Goal: Transaction & Acquisition: Purchase product/service

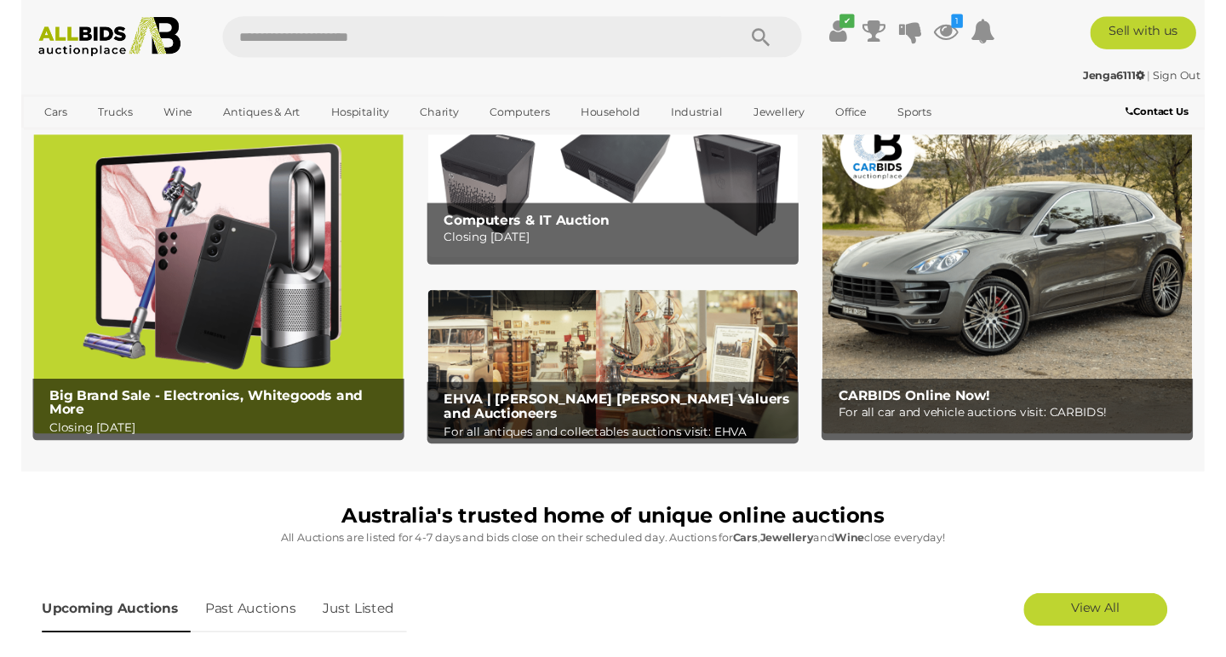
scroll to position [71, 0]
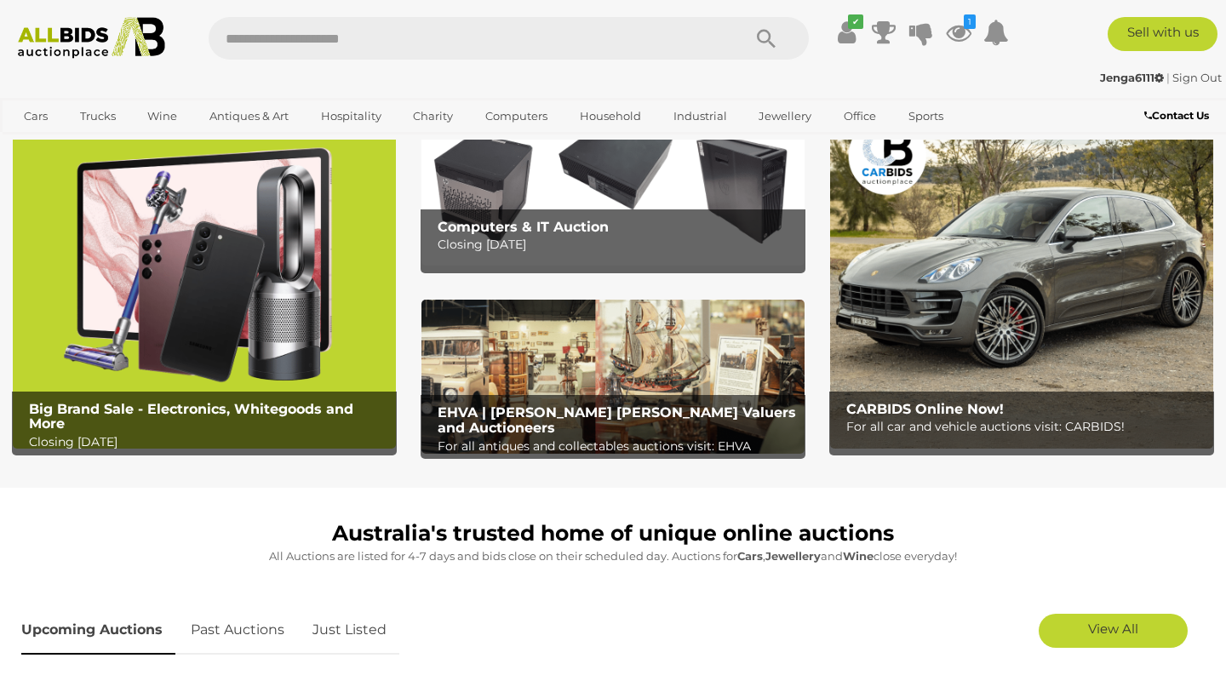
click at [507, 214] on div "Computers & IT Auction Closing Tuesday 12th August" at bounding box center [616, 236] width 375 height 55
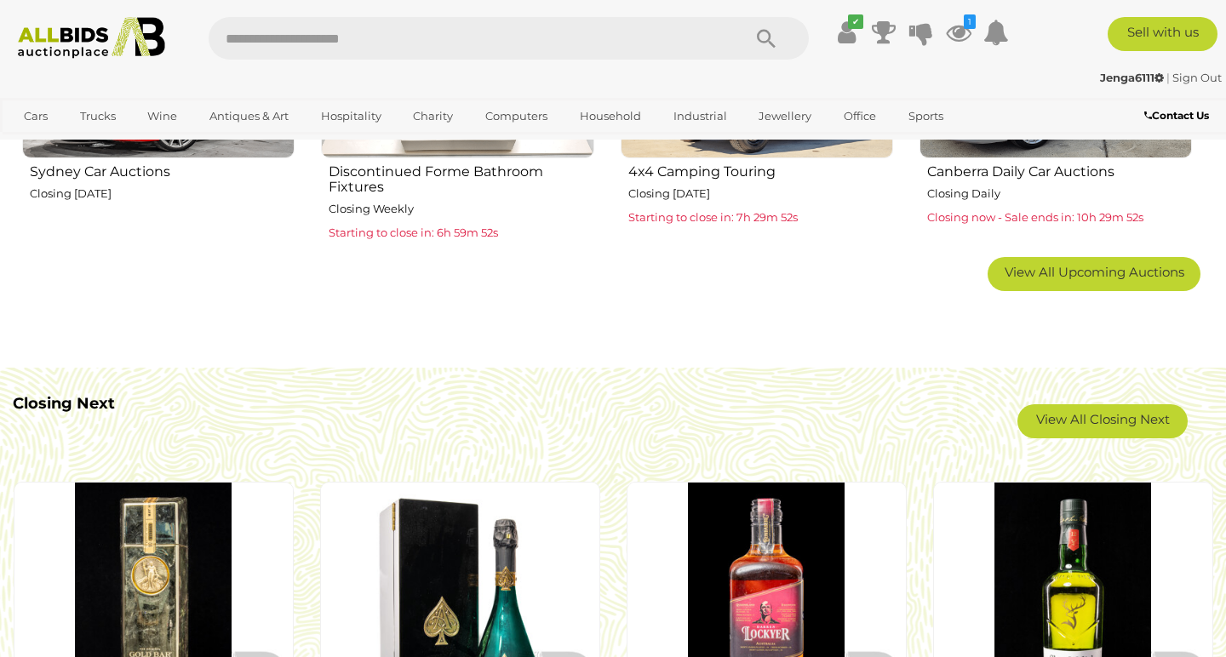
scroll to position [888, 0]
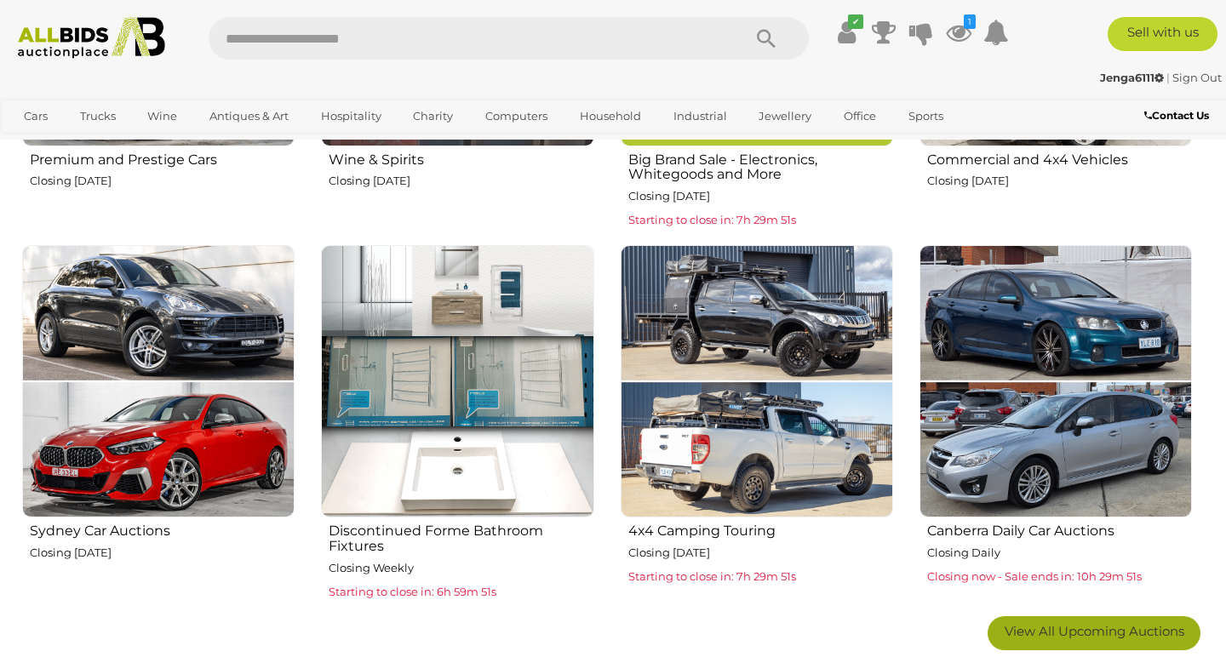
click at [754, 637] on link "View All Upcoming Auctions" at bounding box center [1093, 633] width 213 height 34
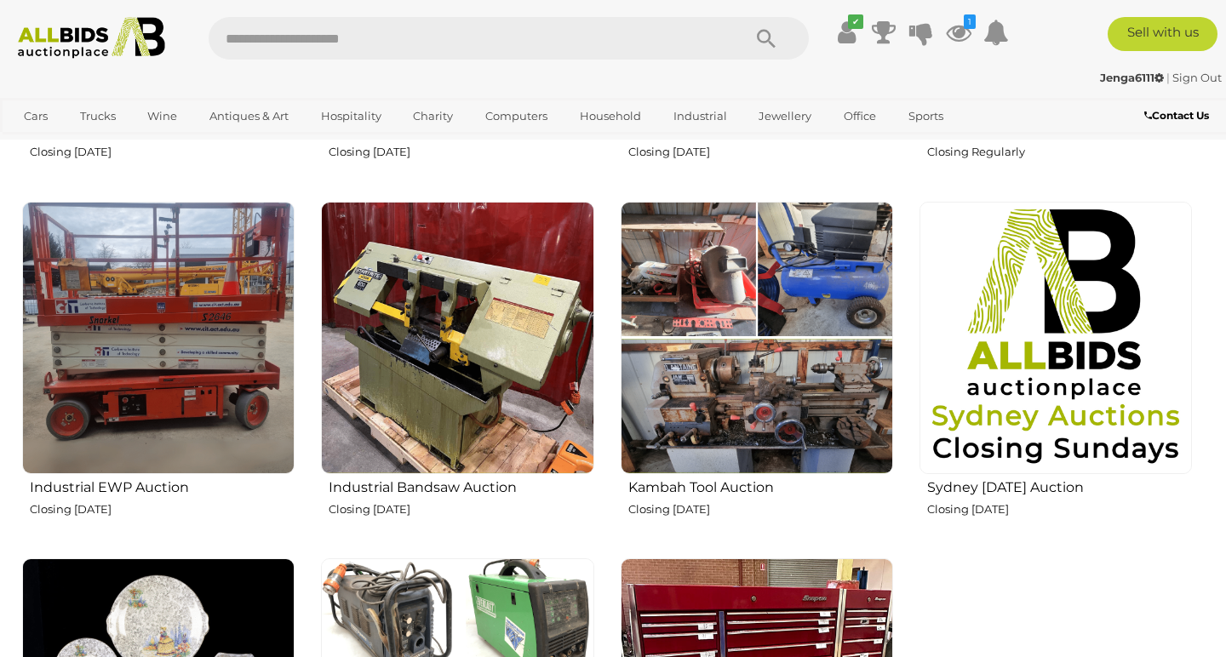
scroll to position [2385, 0]
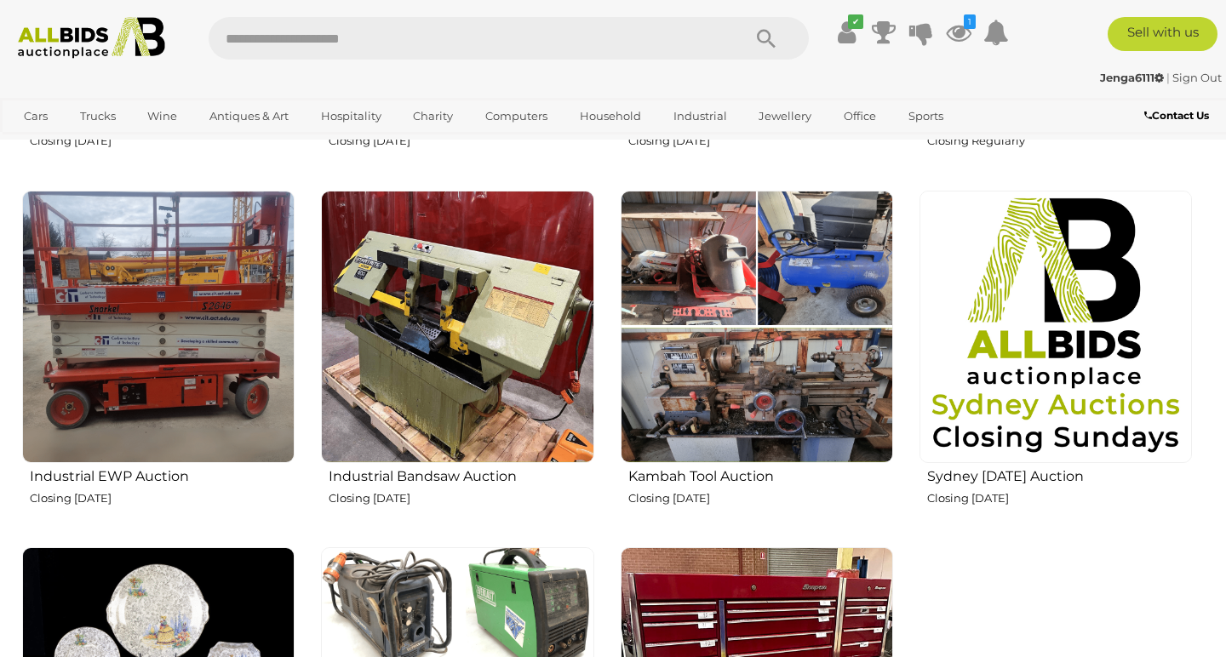
click at [754, 342] on img at bounding box center [1055, 327] width 272 height 272
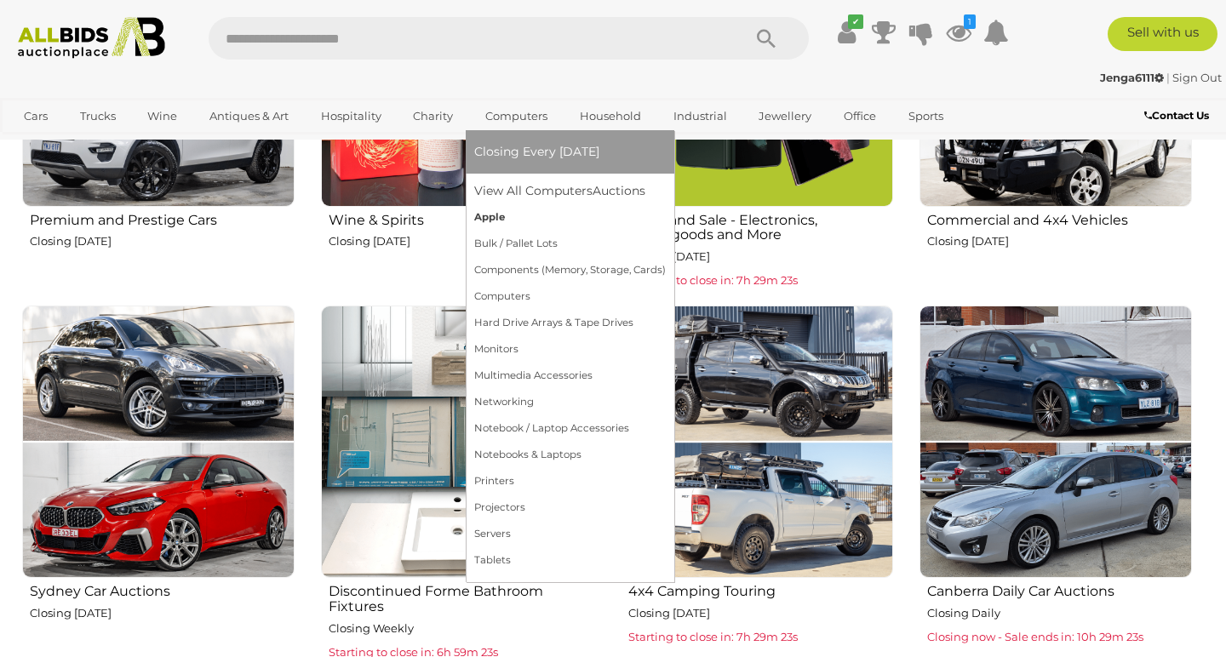
scroll to position [671, 0]
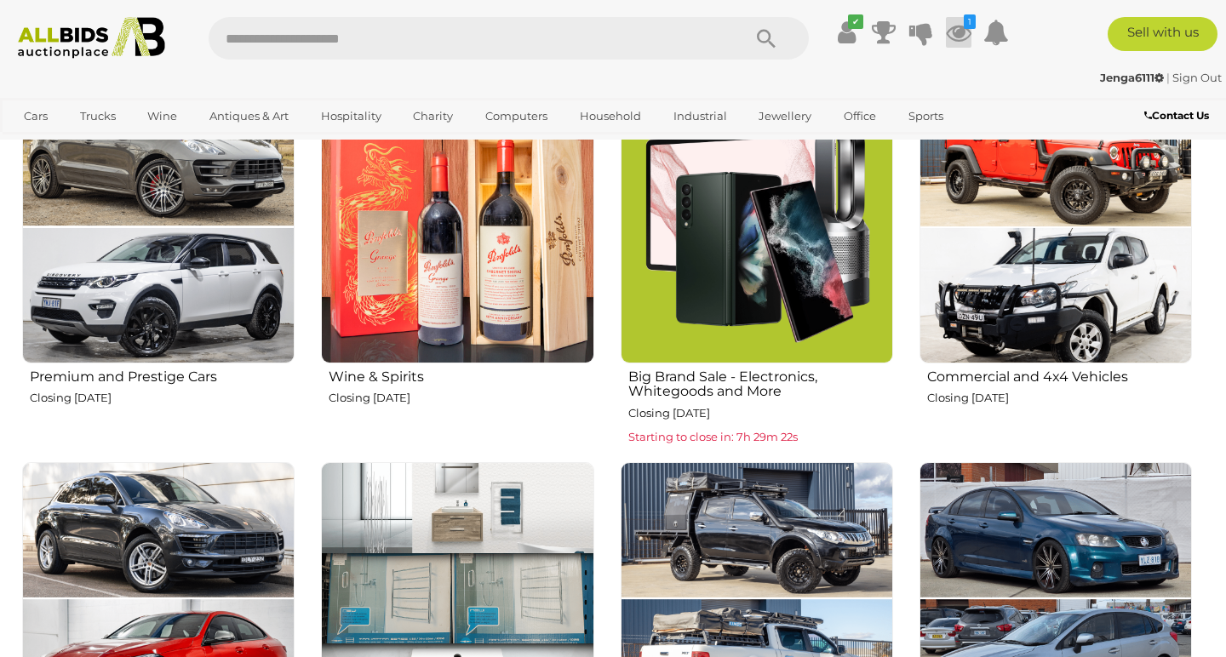
click at [754, 31] on icon at bounding box center [959, 32] width 26 height 31
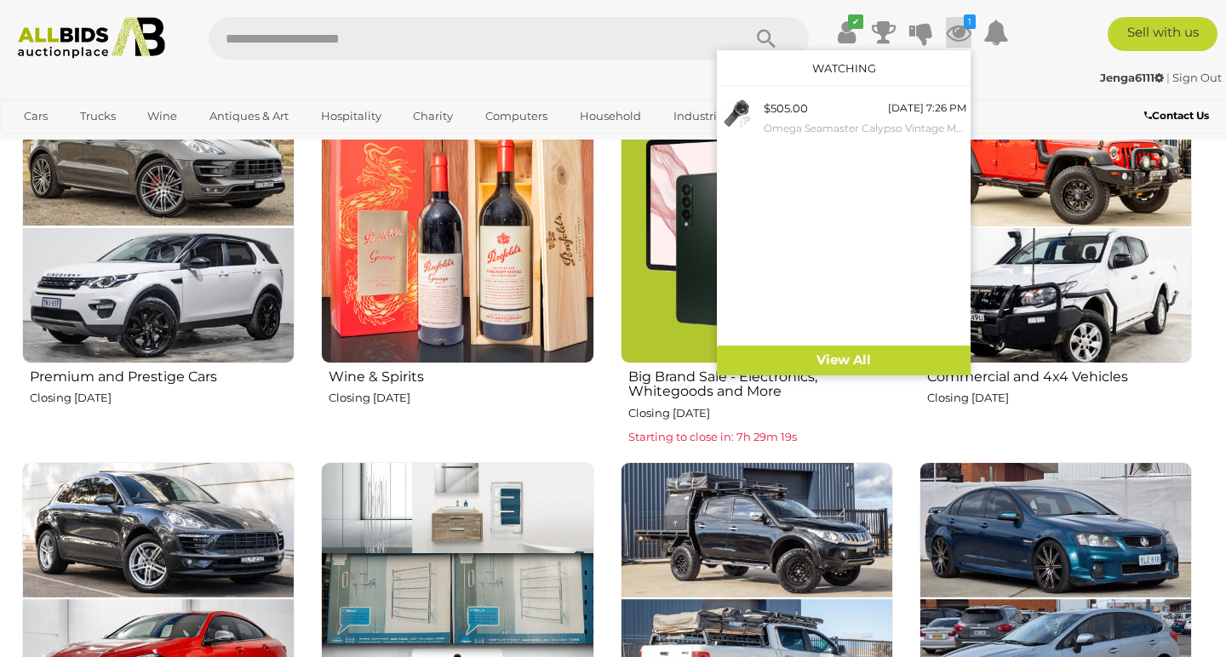
click at [754, 31] on icon at bounding box center [959, 32] width 26 height 31
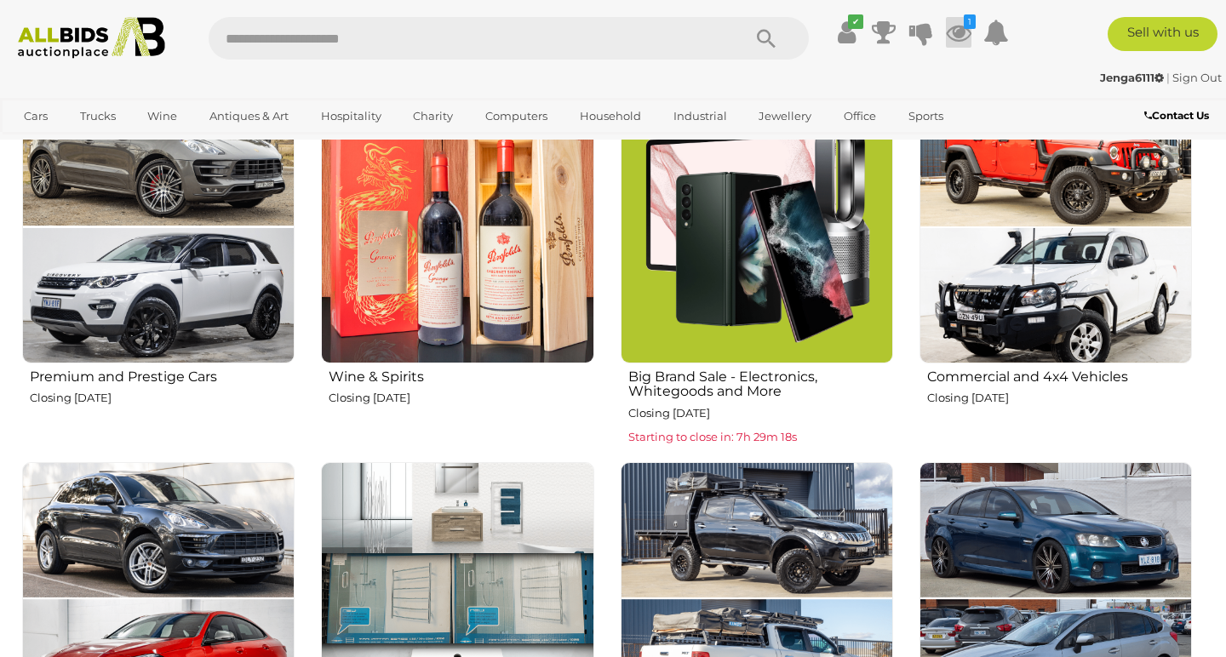
click at [754, 31] on icon at bounding box center [959, 32] width 26 height 31
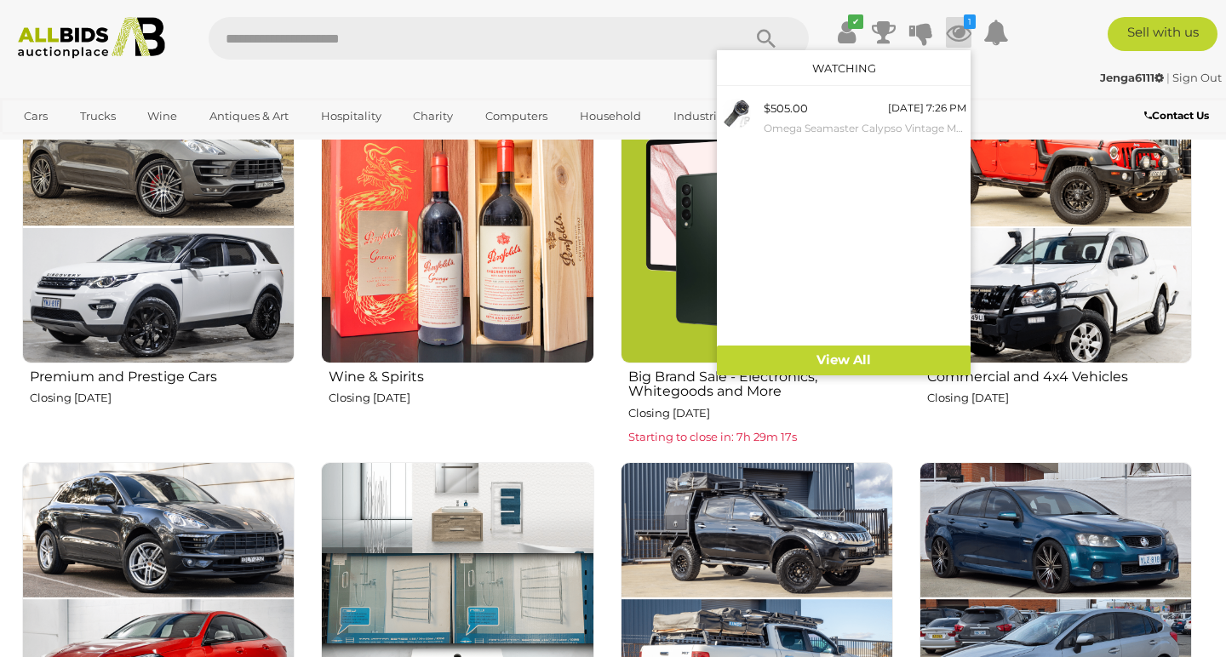
click at [754, 31] on icon at bounding box center [959, 32] width 26 height 31
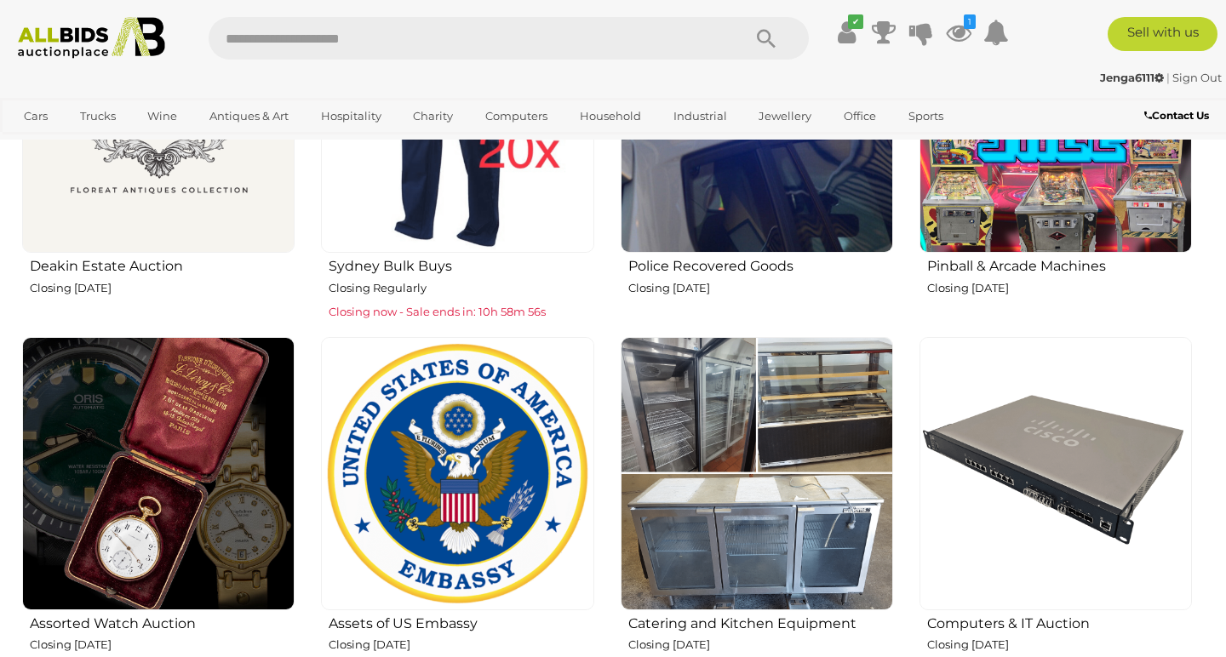
scroll to position [1558, 0]
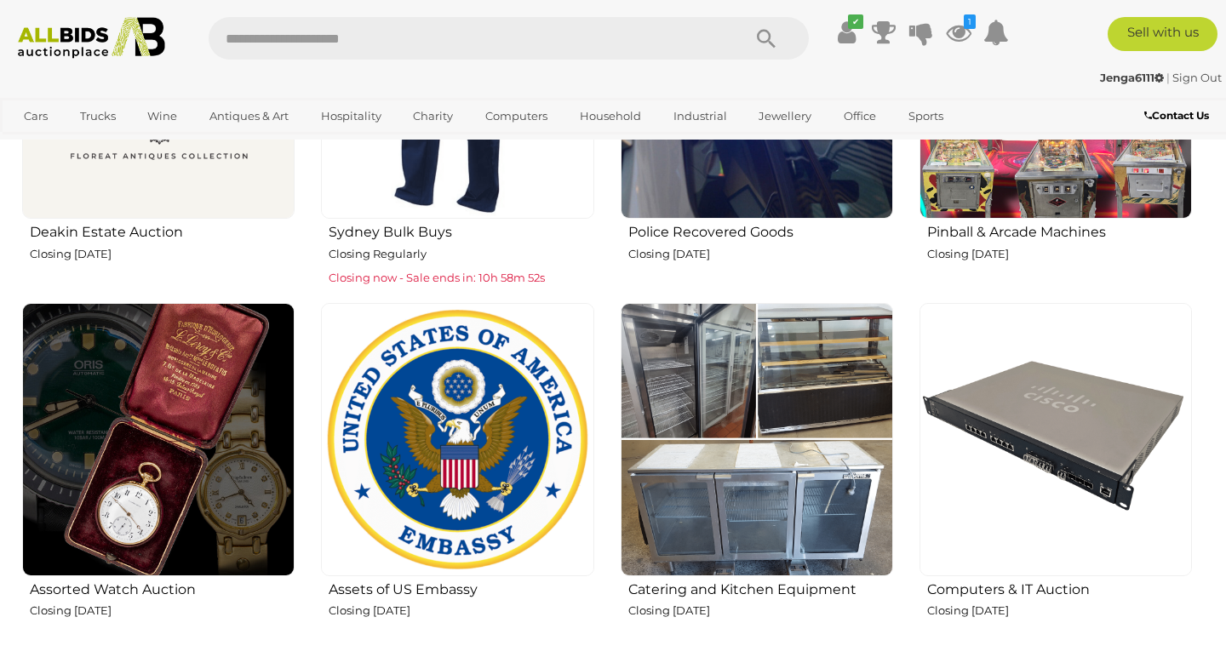
click at [186, 443] on img at bounding box center [158, 439] width 272 height 272
click at [473, 430] on img at bounding box center [457, 439] width 272 height 272
click at [754, 425] on img at bounding box center [1055, 439] width 272 height 272
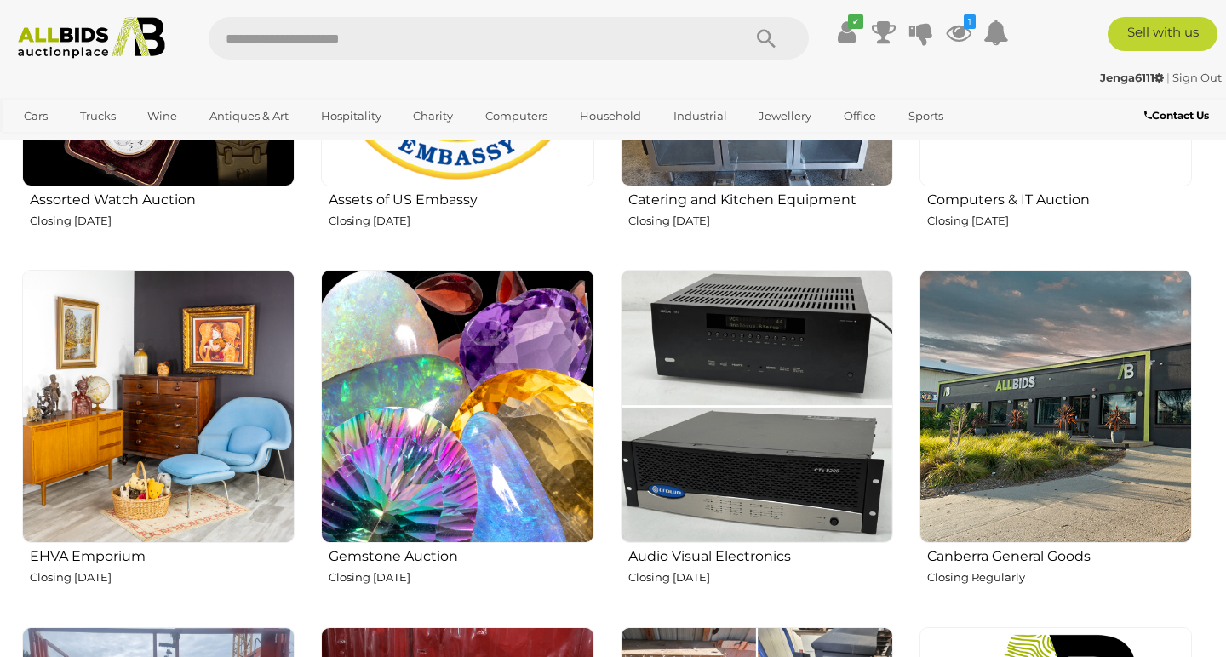
scroll to position [1950, 0]
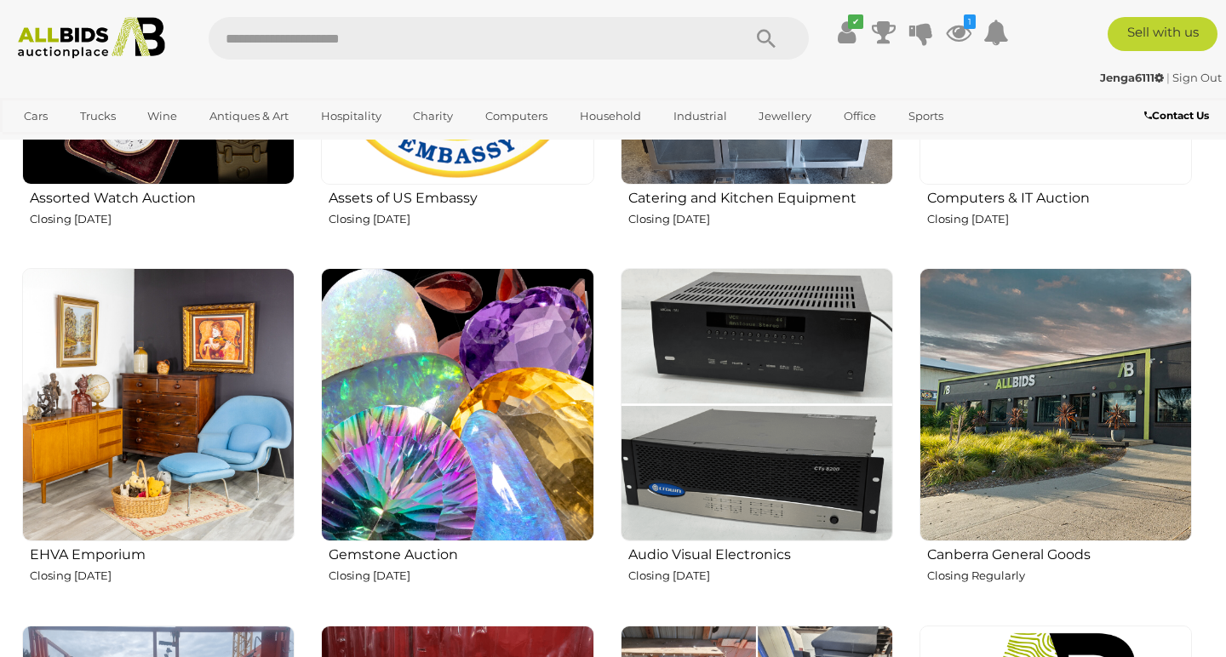
click at [754, 414] on img at bounding box center [756, 404] width 272 height 272
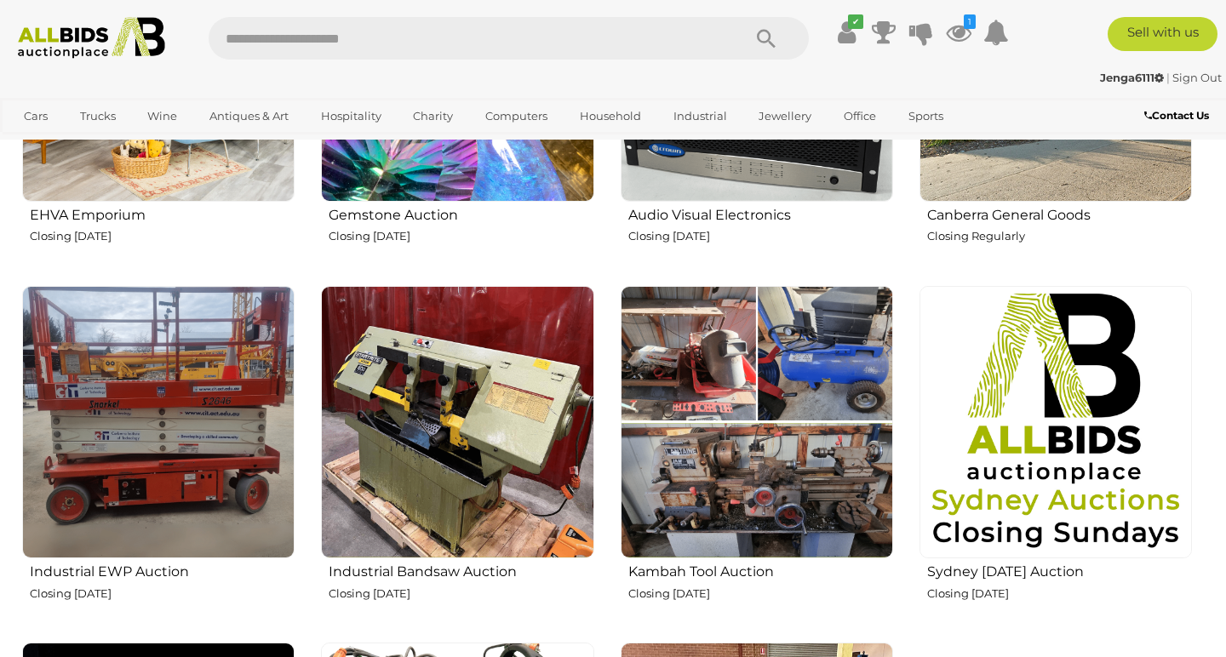
scroll to position [2288, 0]
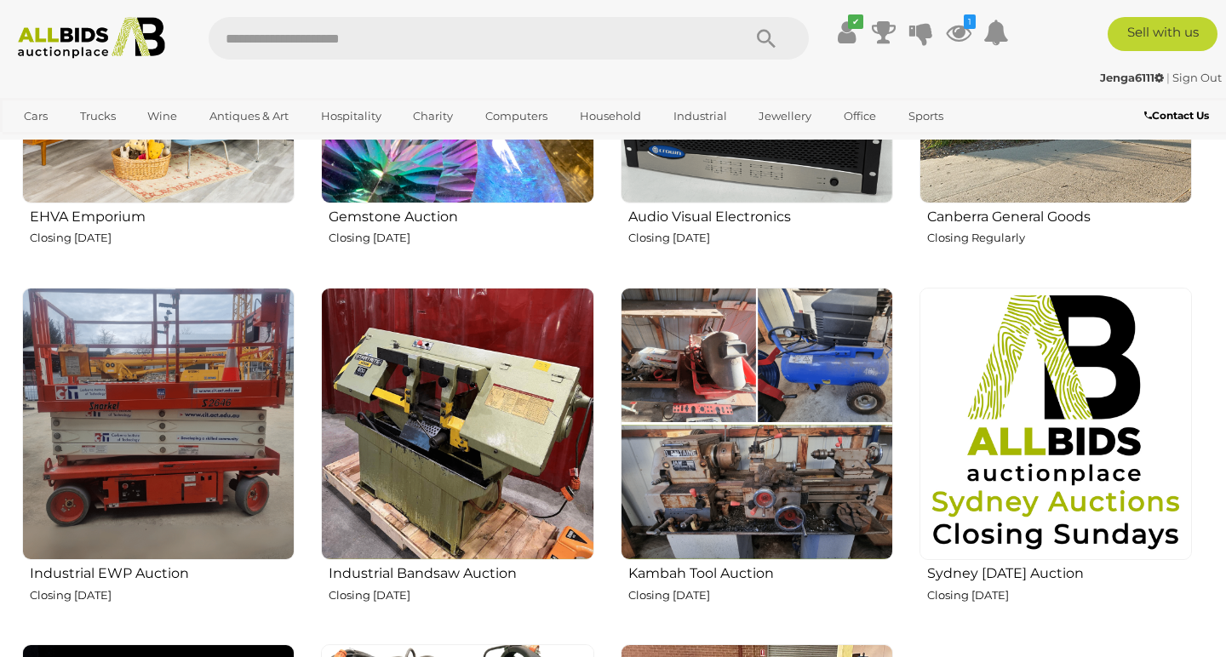
click at [173, 169] on img at bounding box center [158, 66] width 272 height 272
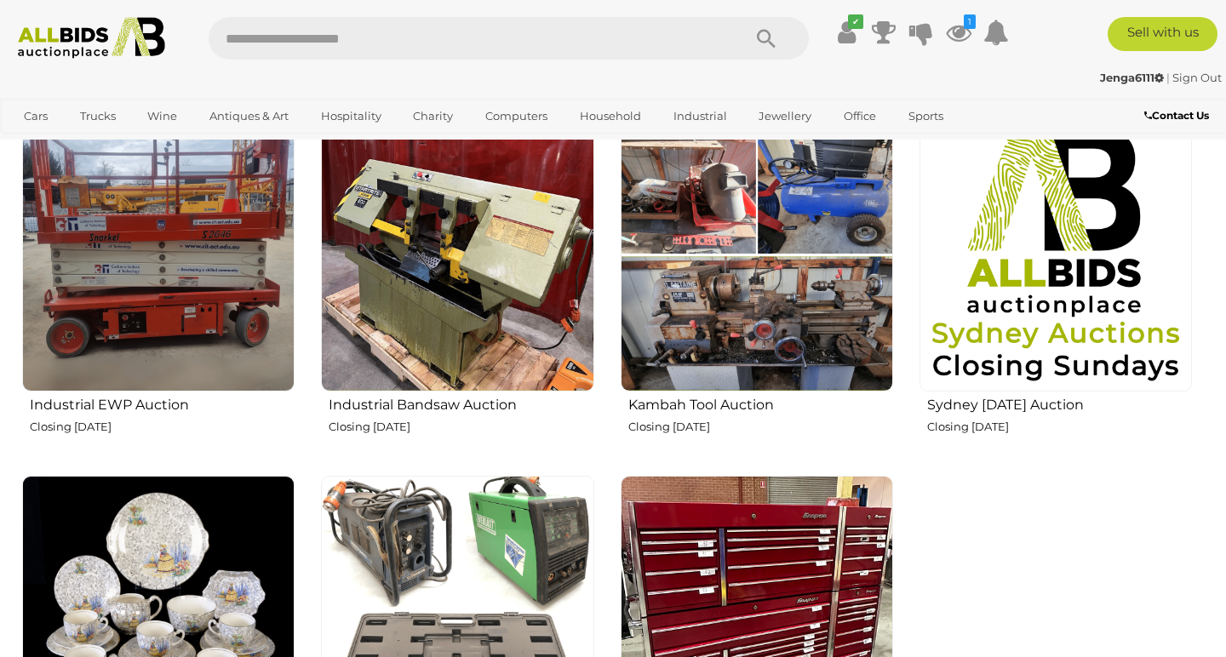
scroll to position [2516, 0]
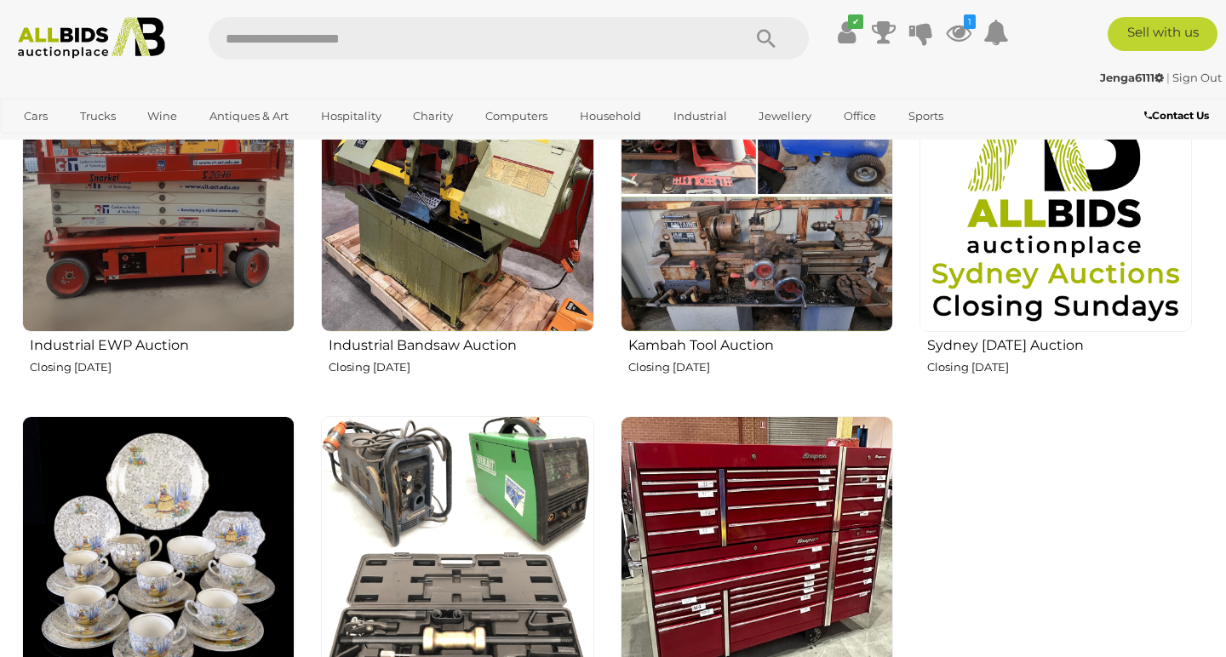
click at [703, 219] on img at bounding box center [756, 196] width 272 height 272
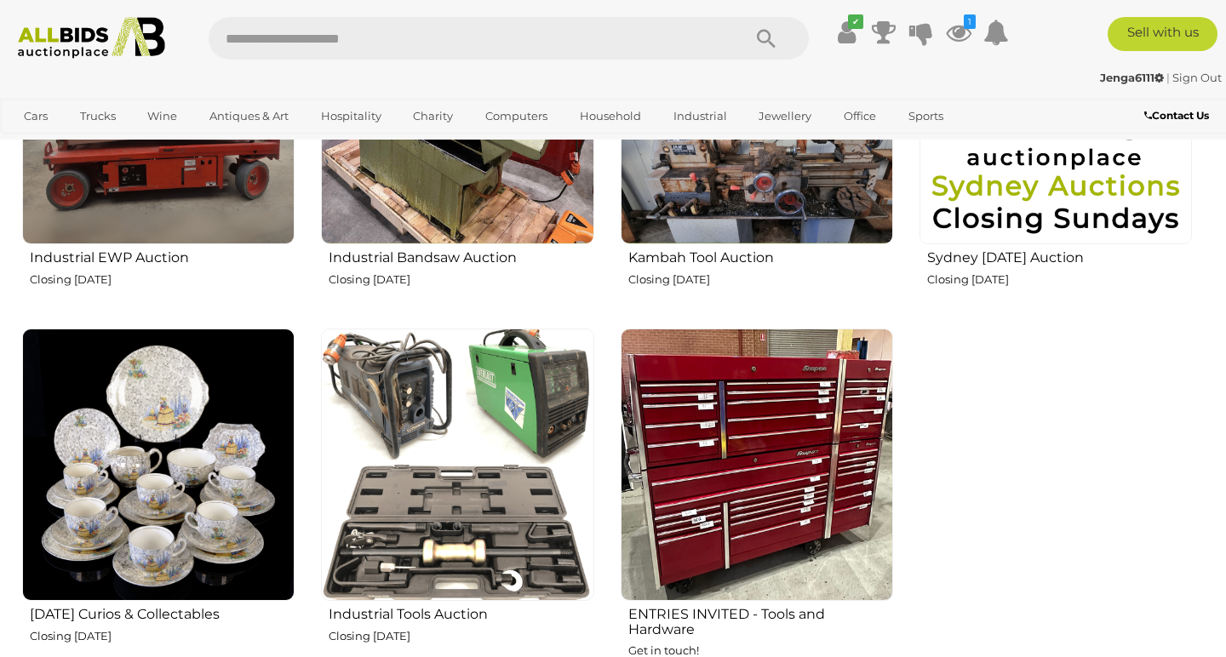
scroll to position [2618, 0]
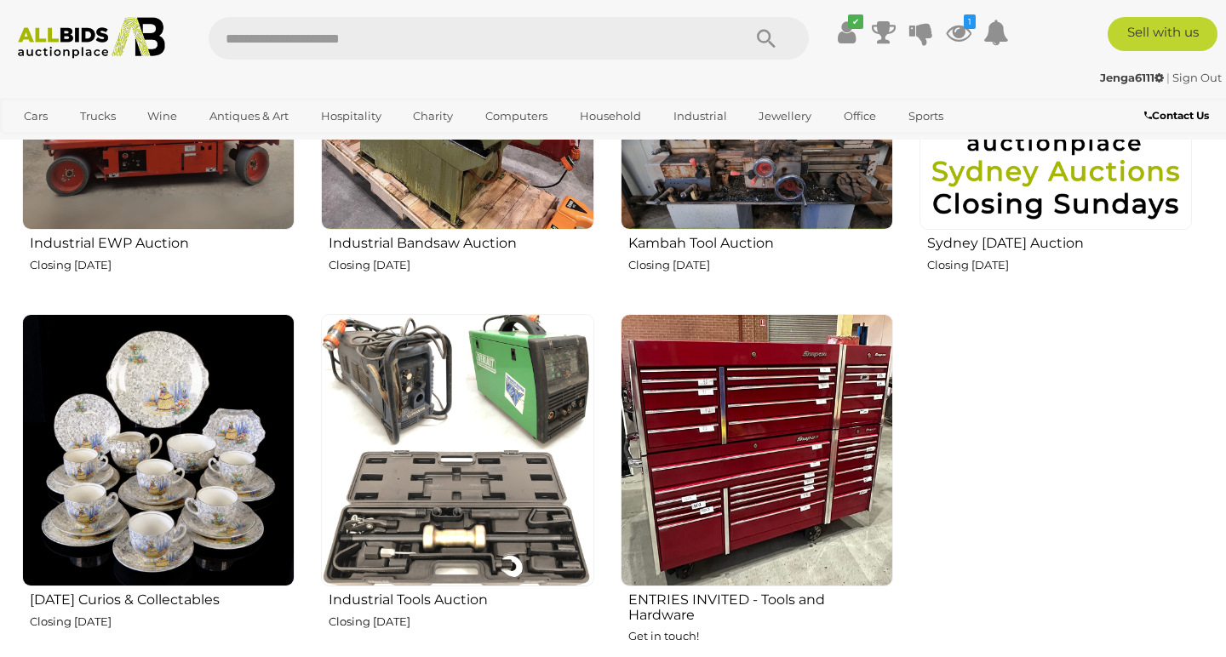
click at [443, 421] on img at bounding box center [457, 450] width 272 height 272
click at [197, 151] on img at bounding box center [158, 93] width 272 height 272
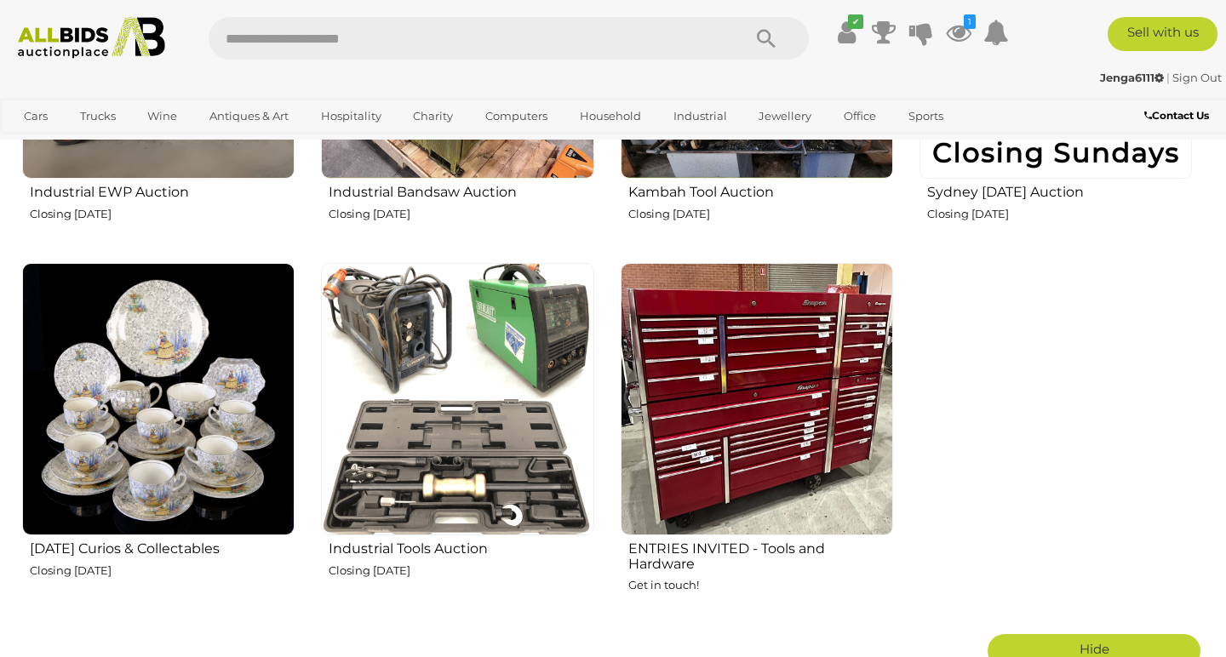
scroll to position [2692, 0]
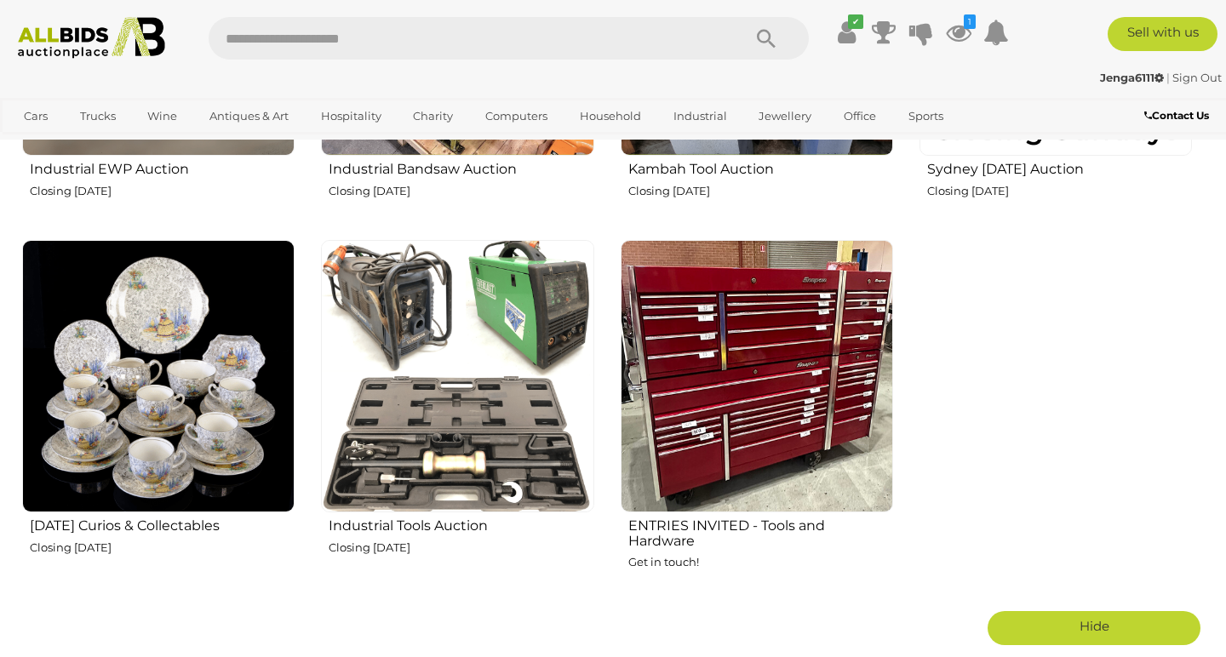
click at [173, 366] on img at bounding box center [158, 376] width 272 height 272
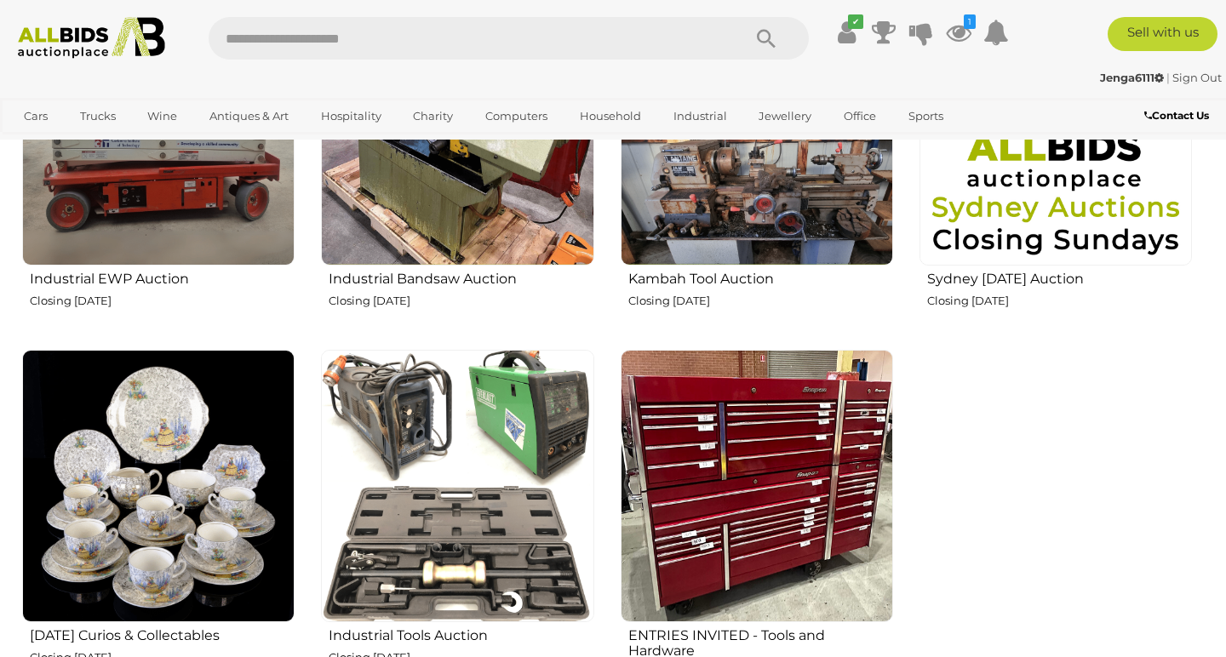
scroll to position [2561, 0]
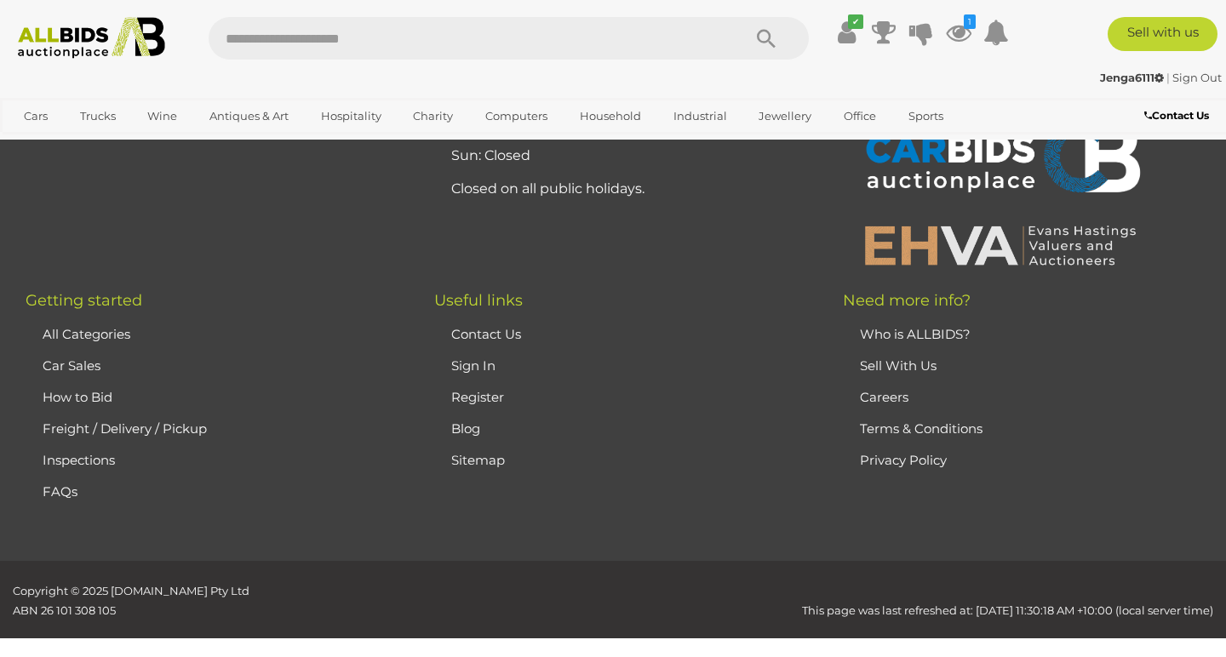
scroll to position [3512, 0]
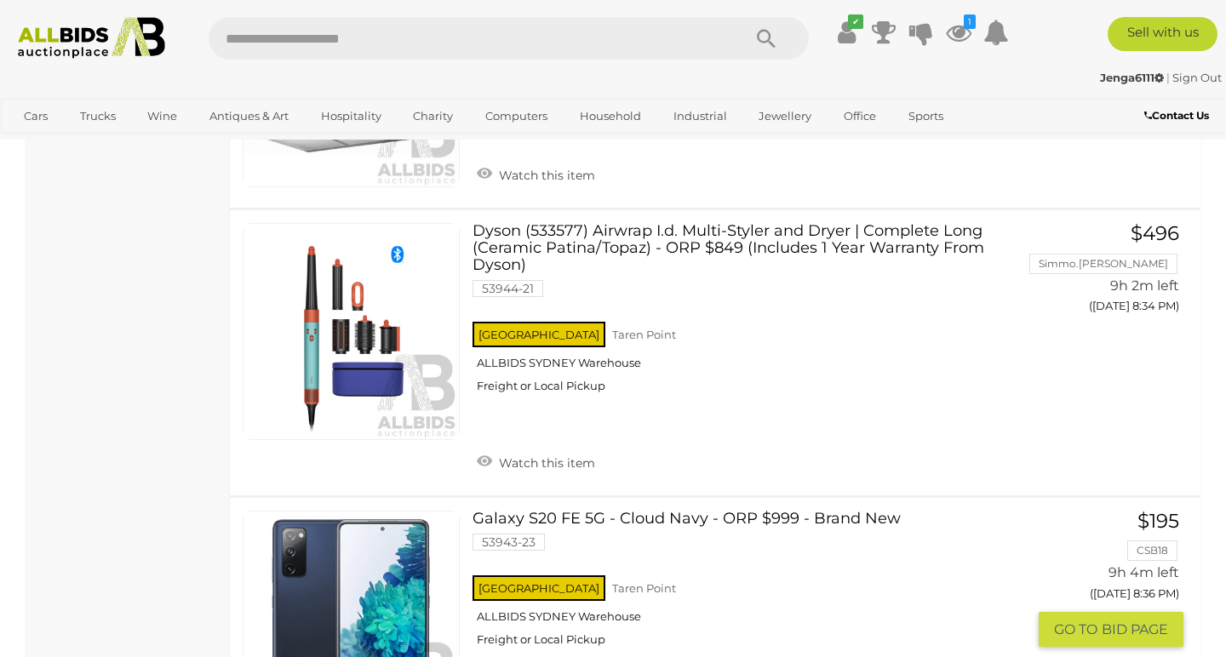
scroll to position [12956, 0]
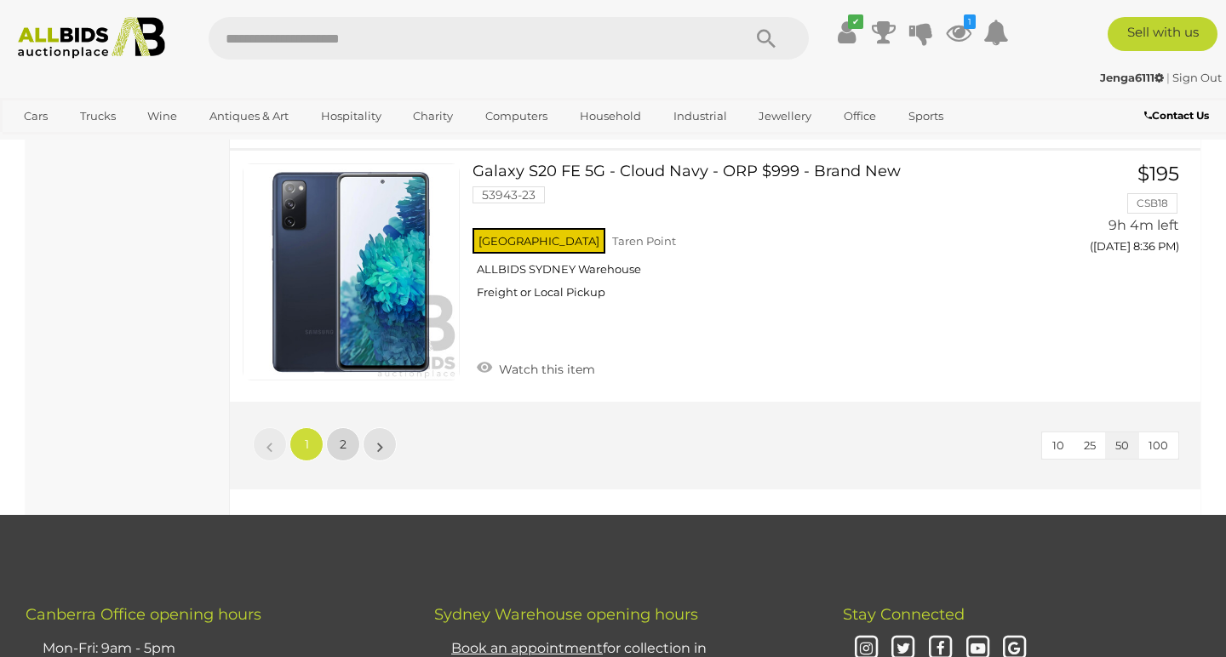
click at [334, 427] on link "2" at bounding box center [343, 444] width 34 height 34
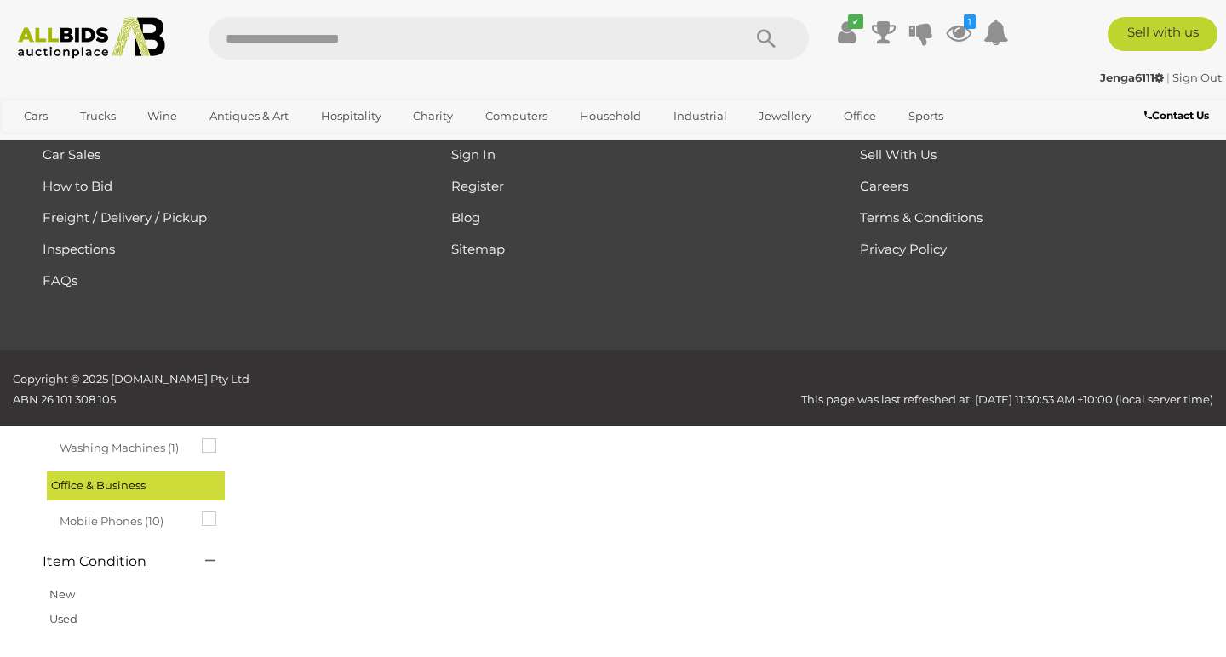
scroll to position [87, 0]
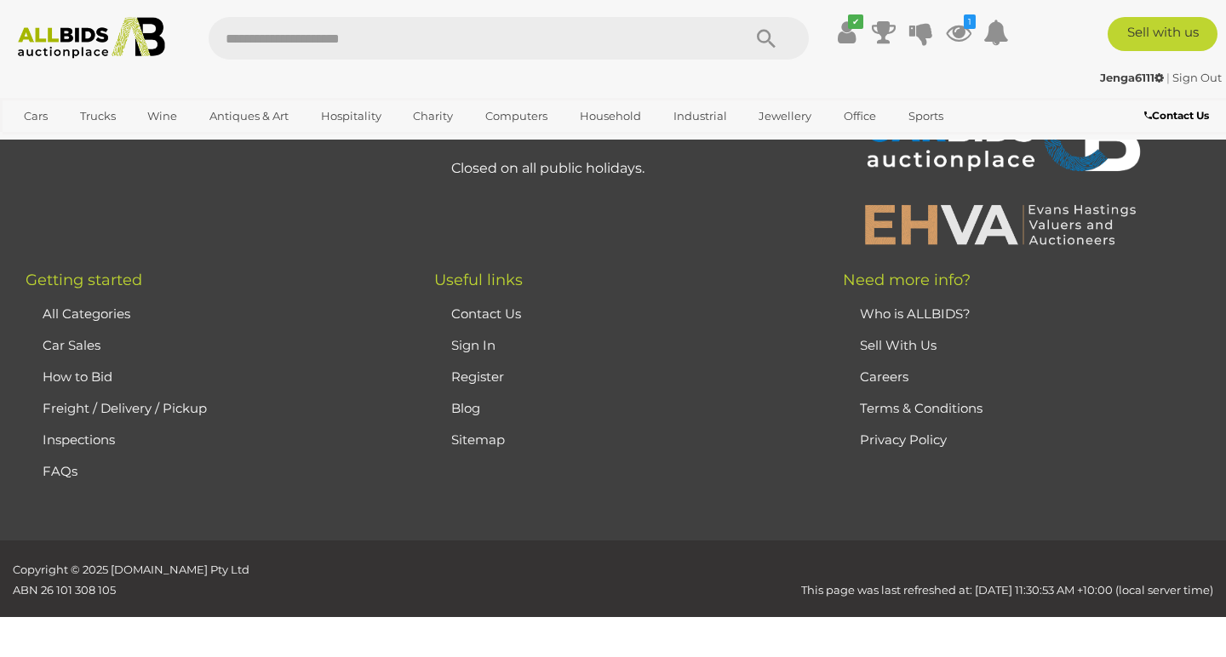
scroll to position [1561, 0]
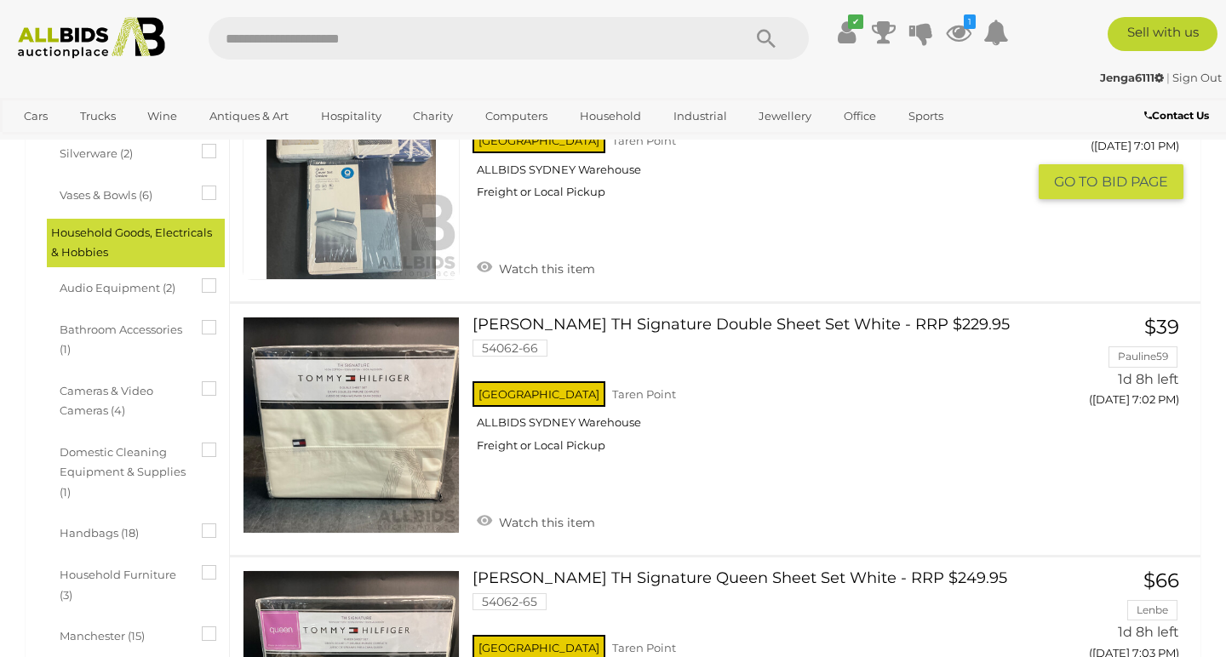
scroll to position [654, 0]
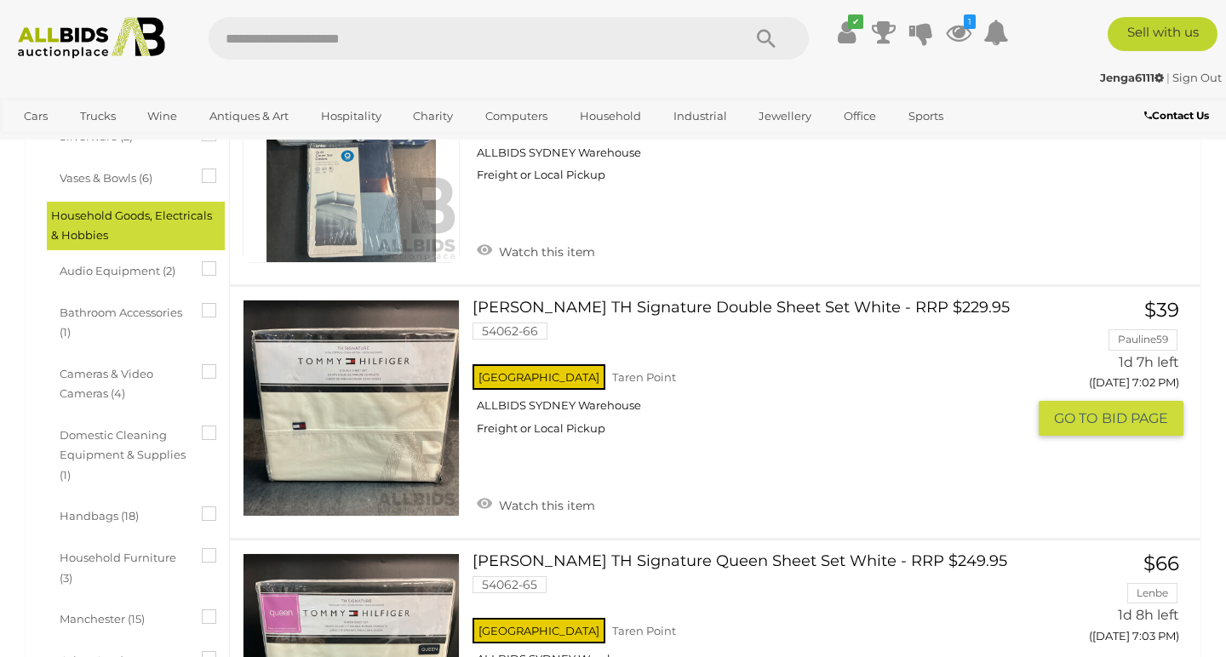
click at [327, 348] on link at bounding box center [351, 408] width 217 height 217
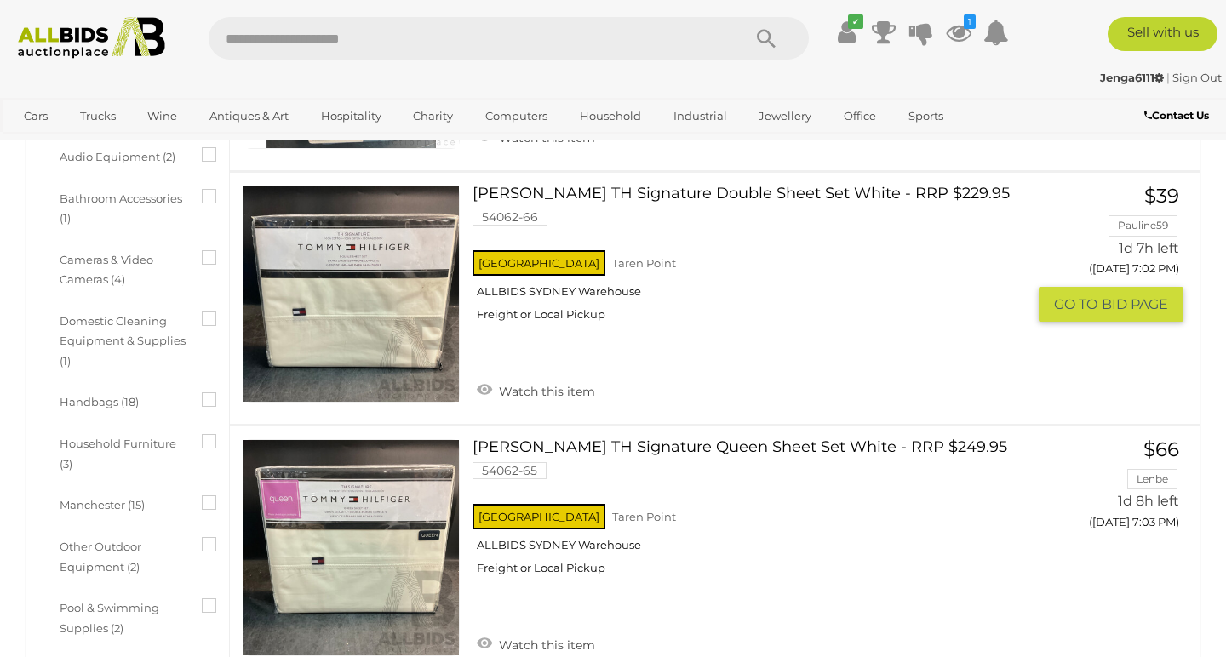
scroll to position [765, 0]
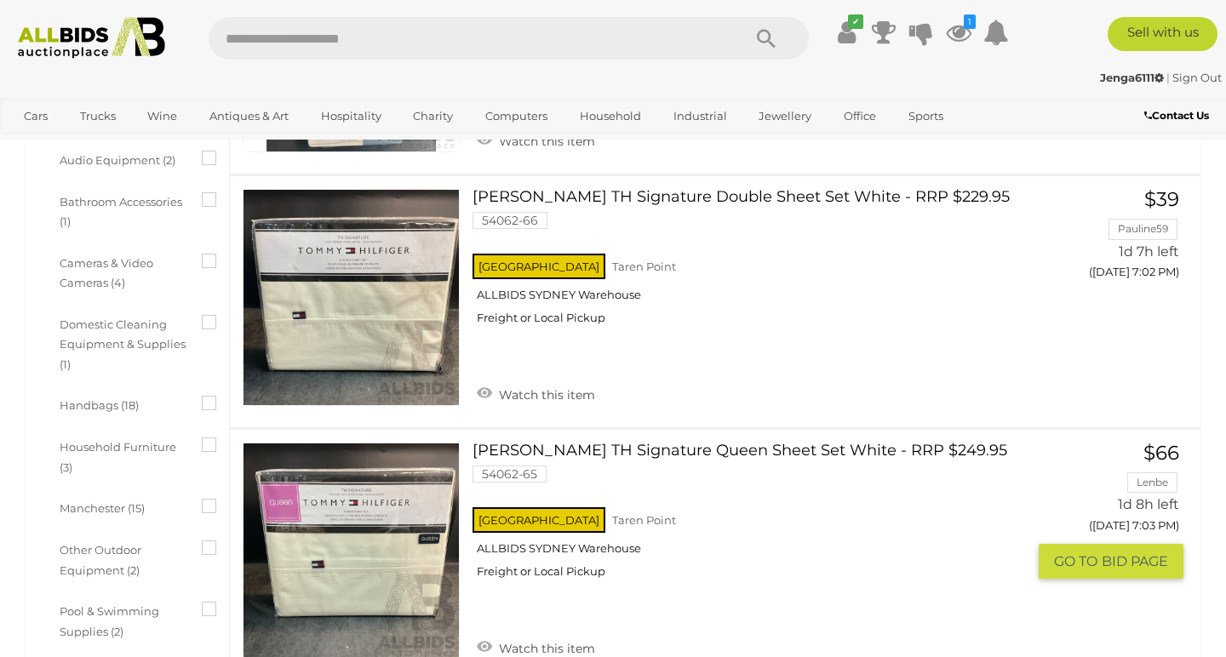
click at [374, 508] on link at bounding box center [351, 551] width 217 height 217
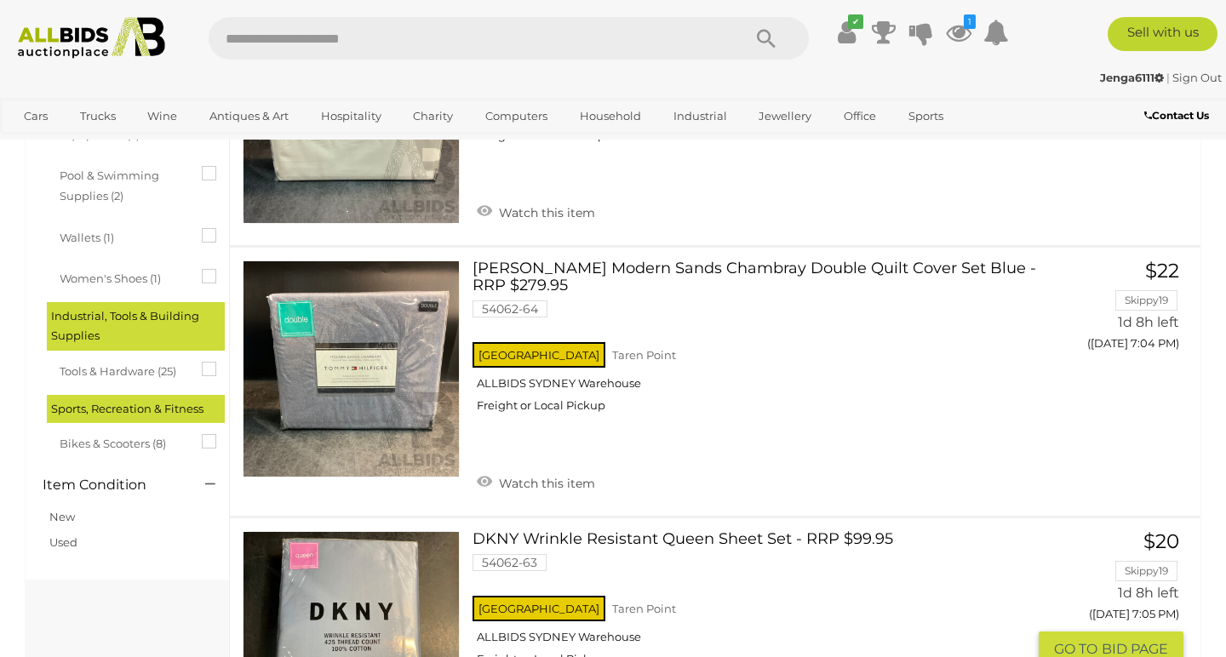
scroll to position [1198, 0]
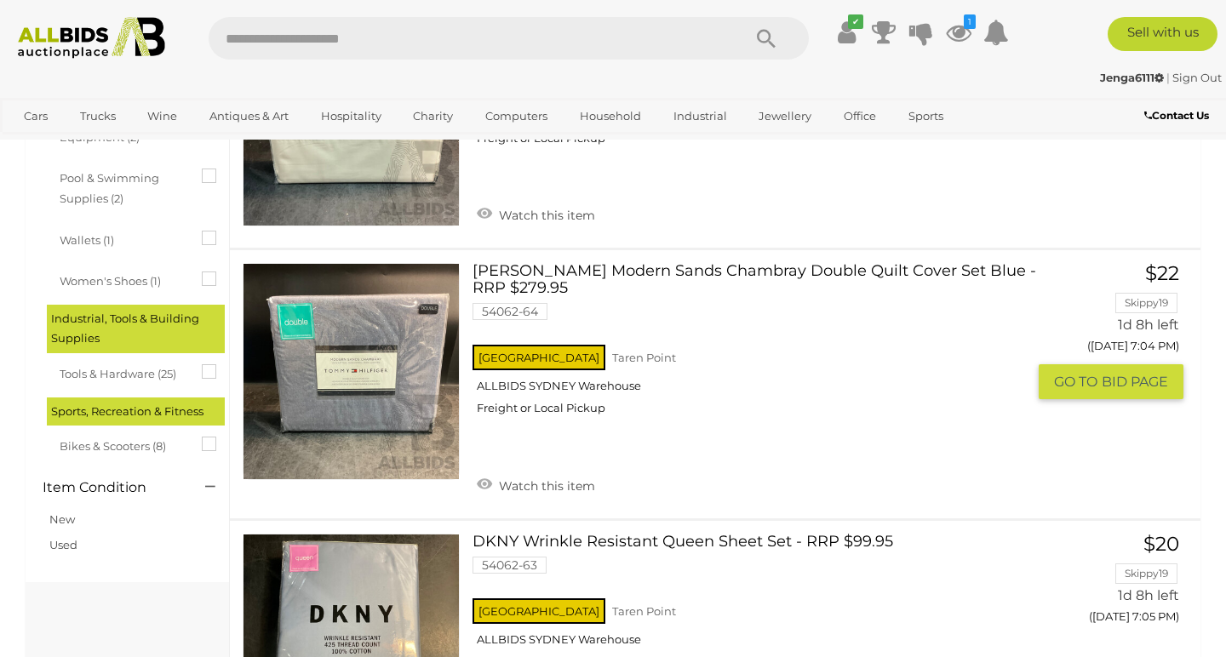
click at [369, 376] on link at bounding box center [351, 371] width 217 height 217
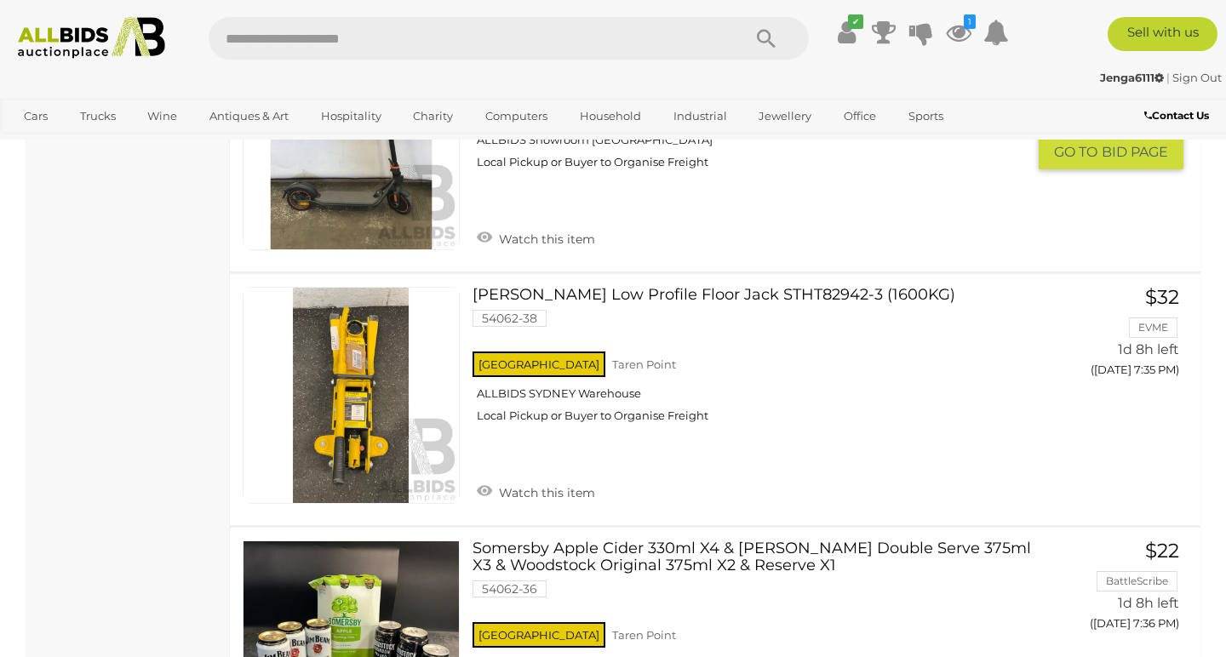
scroll to position [9937, 0]
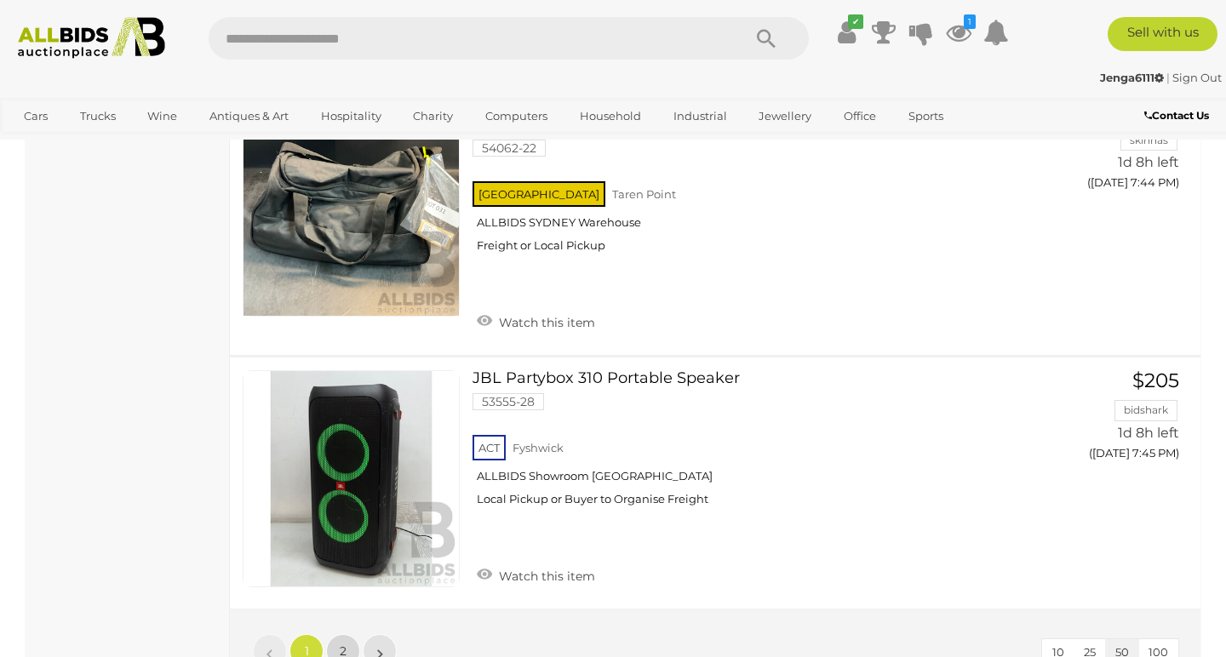
click at [348, 634] on link "2" at bounding box center [343, 651] width 34 height 34
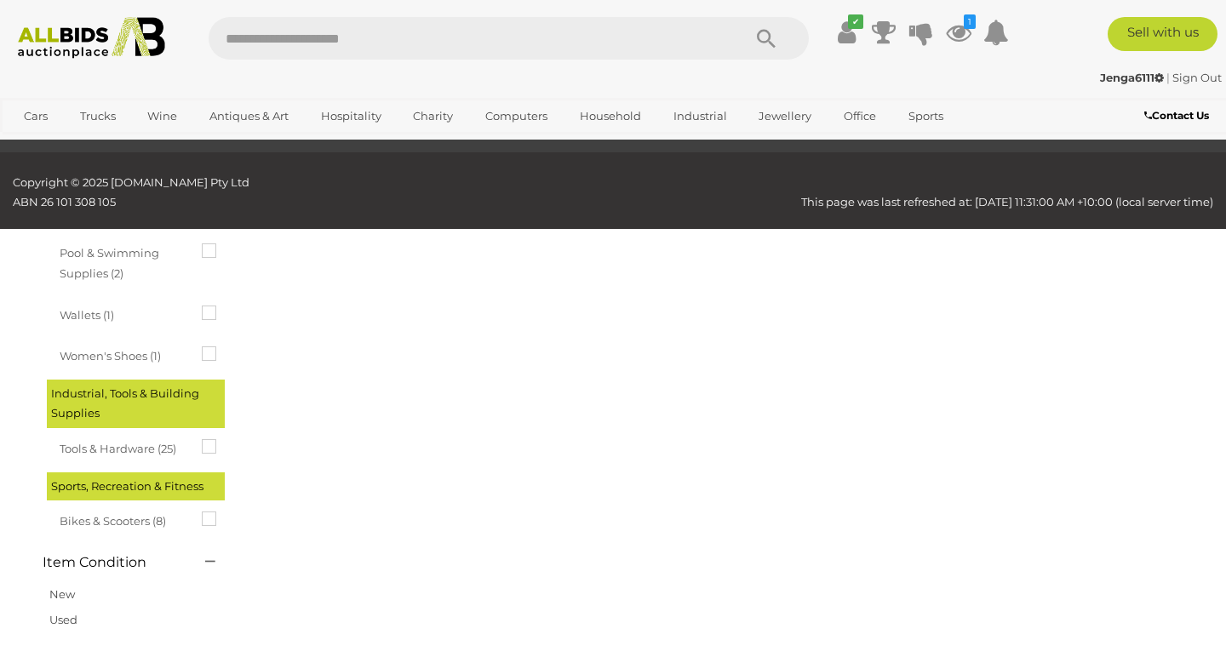
scroll to position [260, 0]
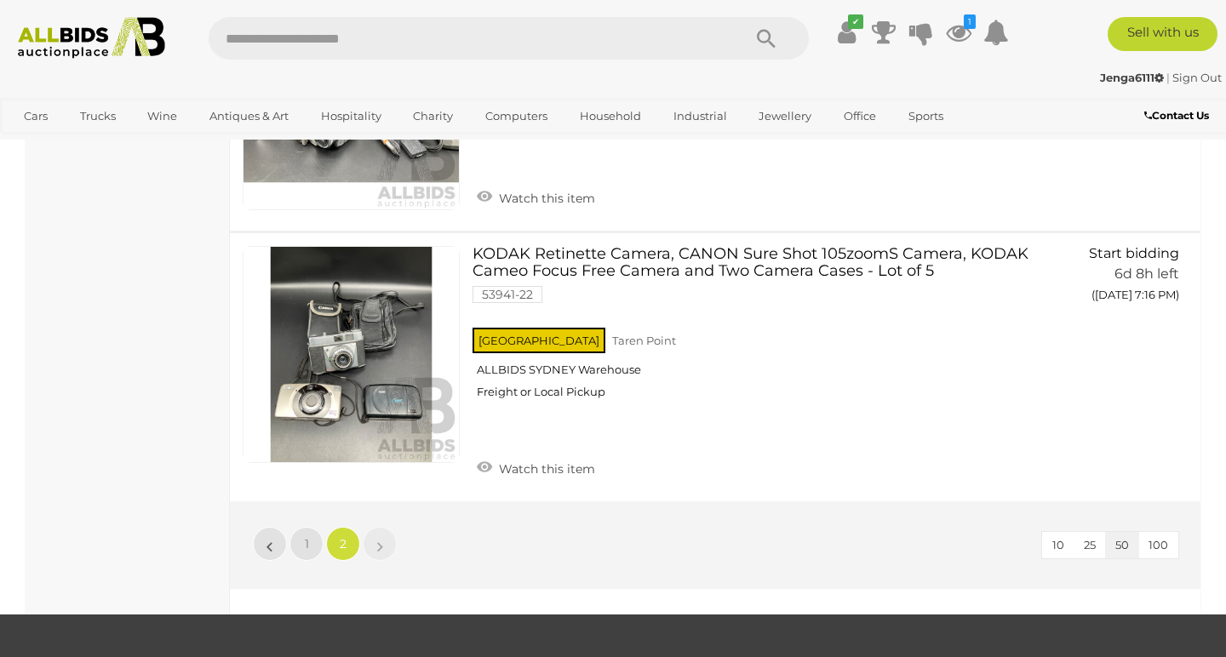
scroll to position [11745, 0]
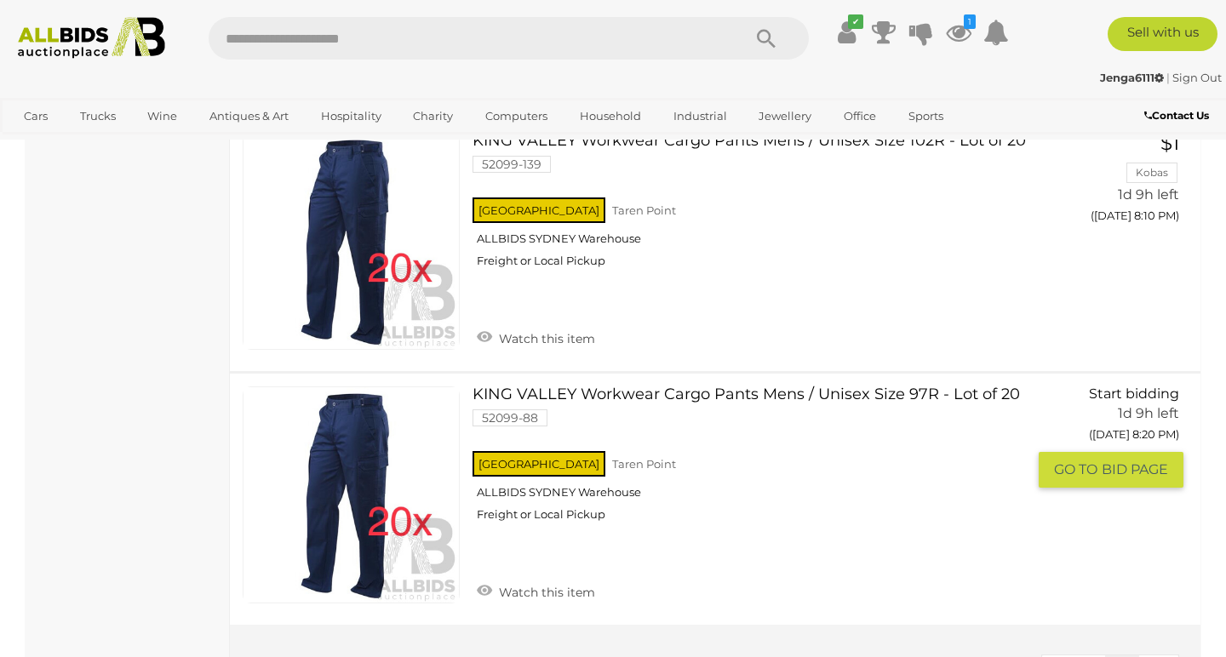
scroll to position [4350, 0]
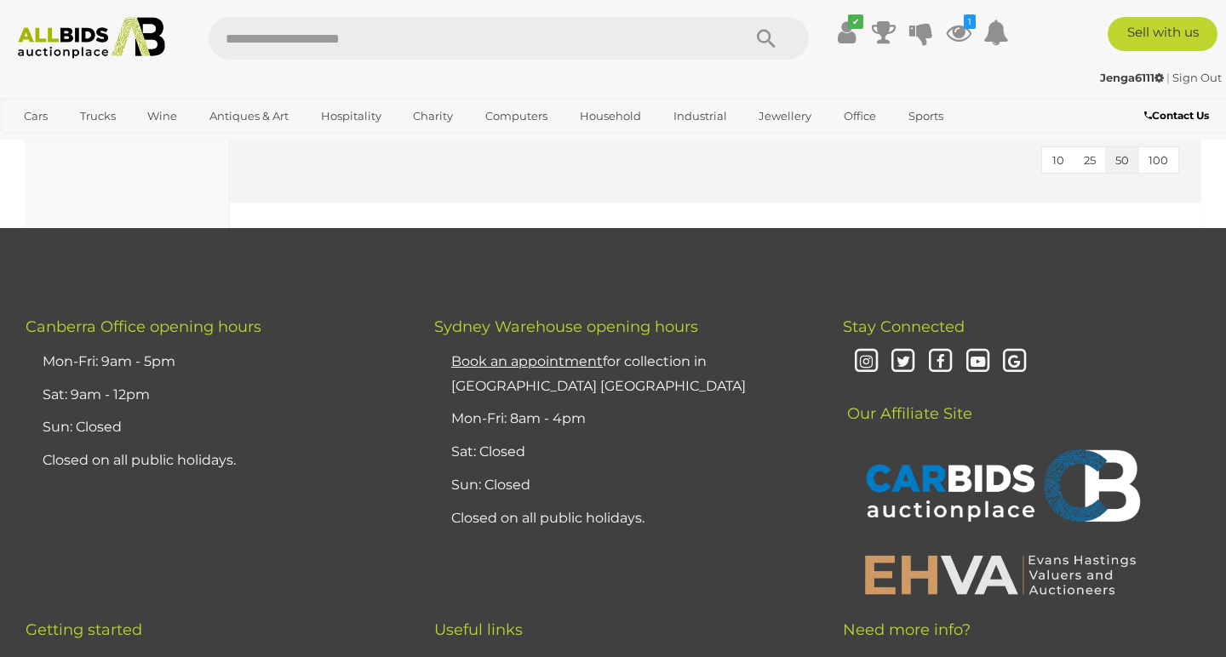
scroll to position [2929, 0]
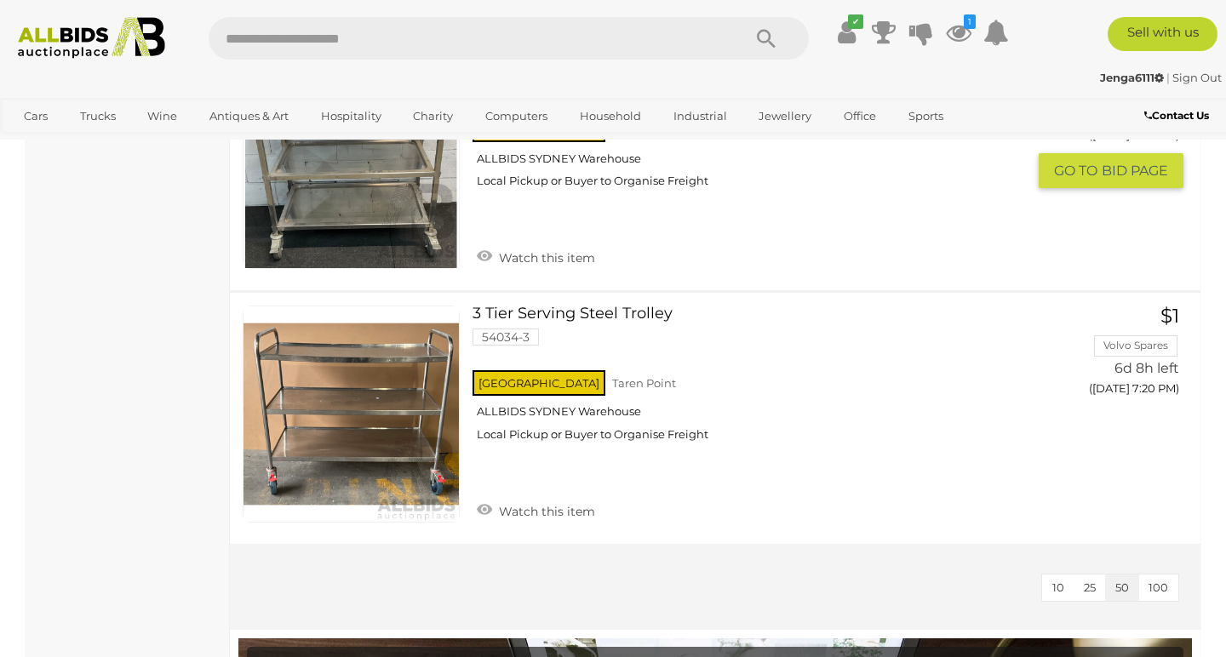
scroll to position [6281, 0]
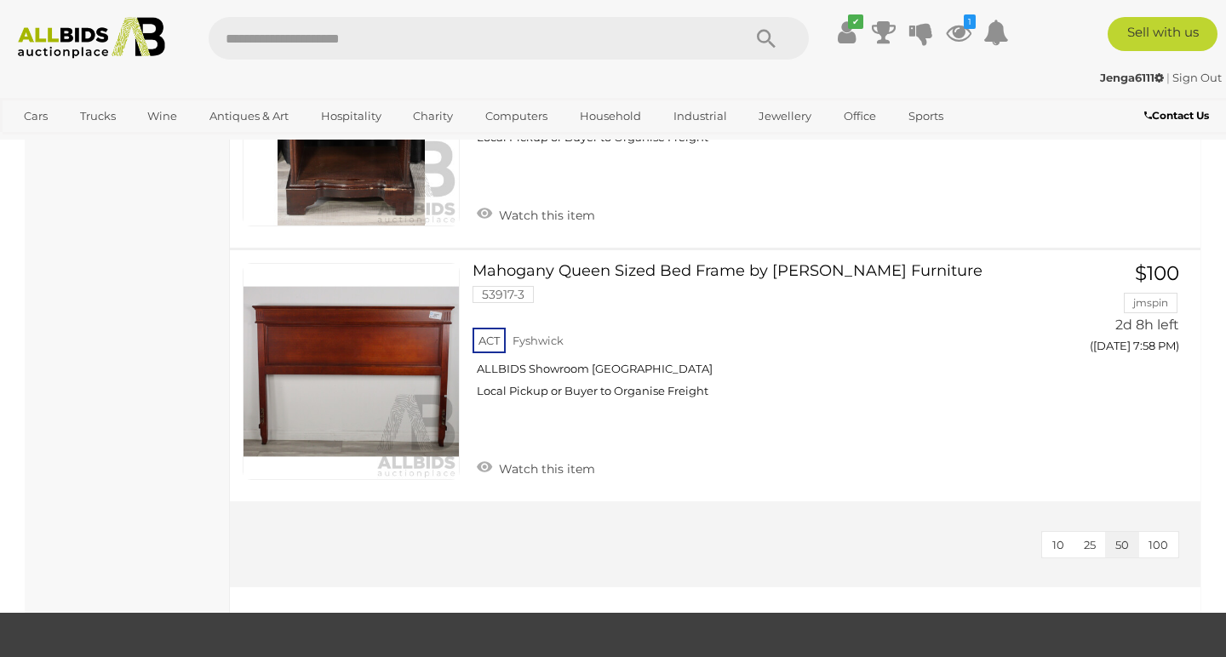
scroll to position [5877, 0]
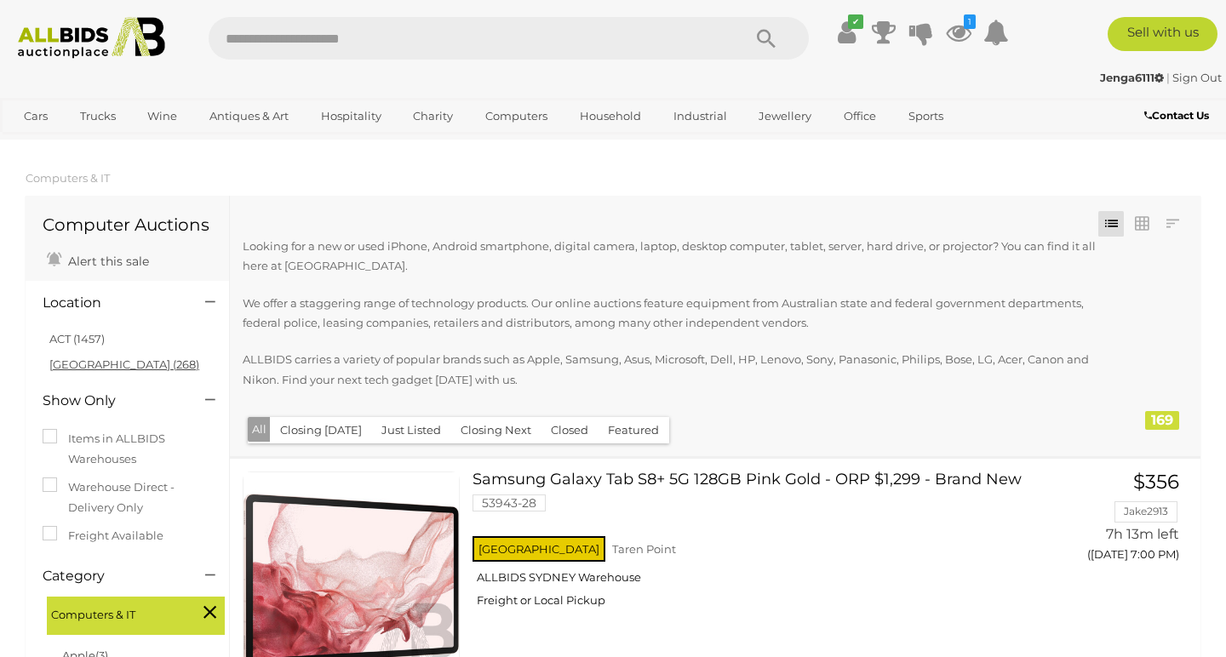
click at [84, 362] on link "[GEOGRAPHIC_DATA] (268)" at bounding box center [124, 364] width 150 height 14
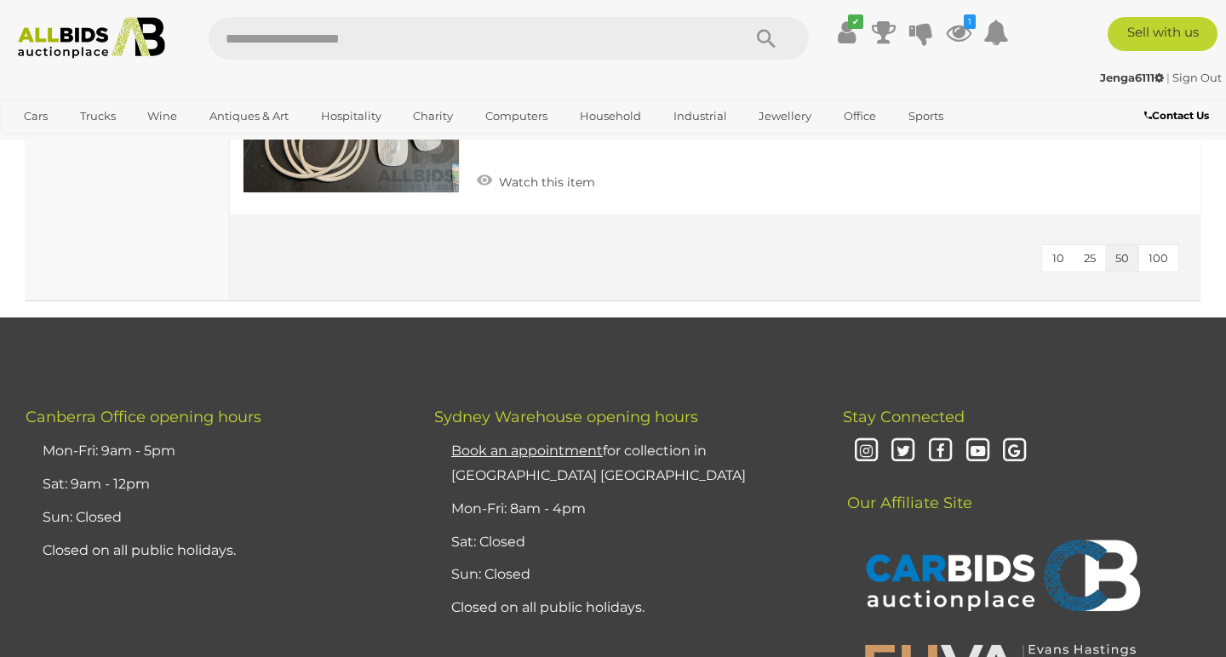
scroll to position [7874, 0]
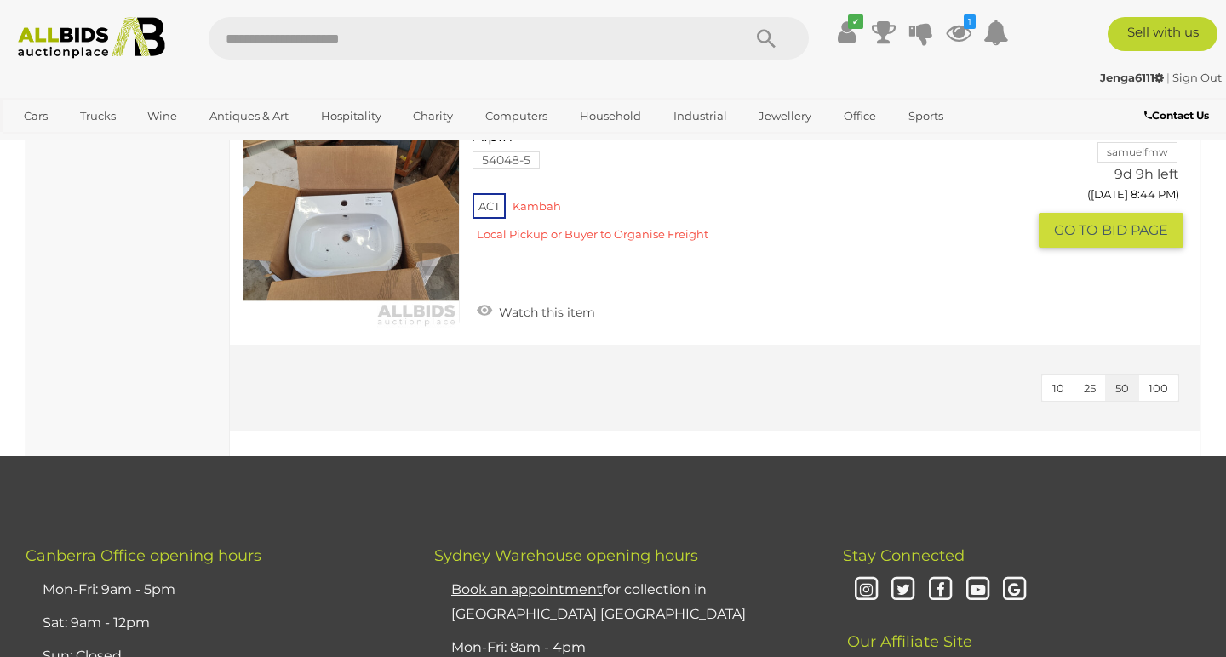
scroll to position [1790, 0]
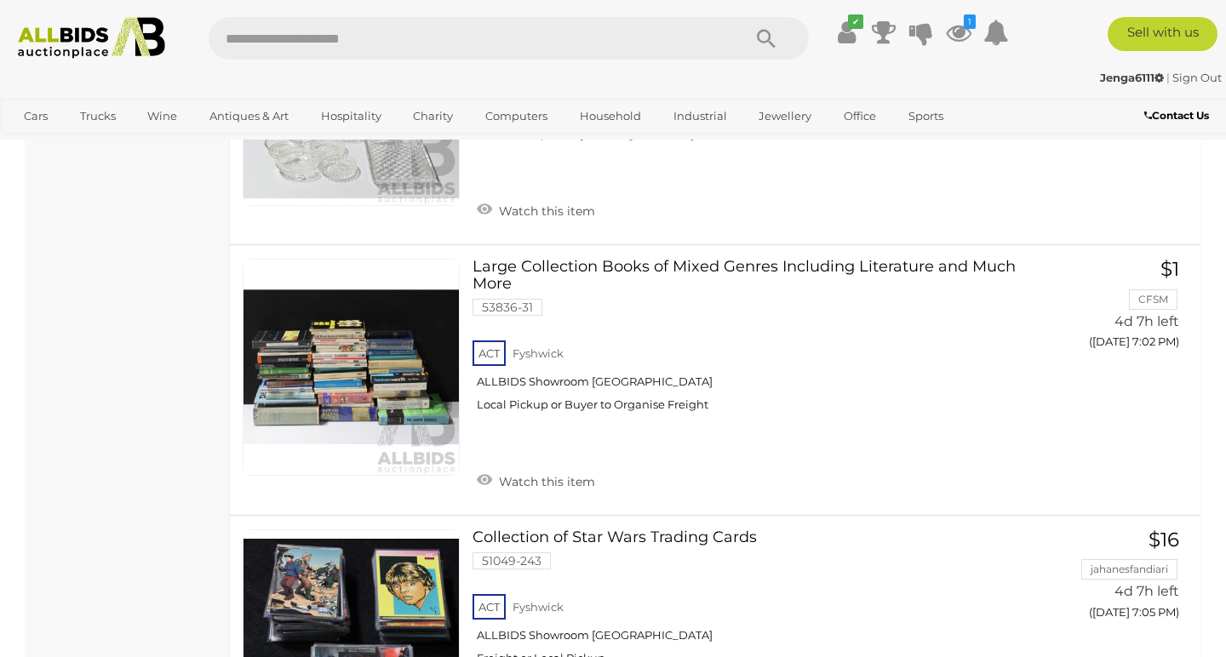
scroll to position [7357, 0]
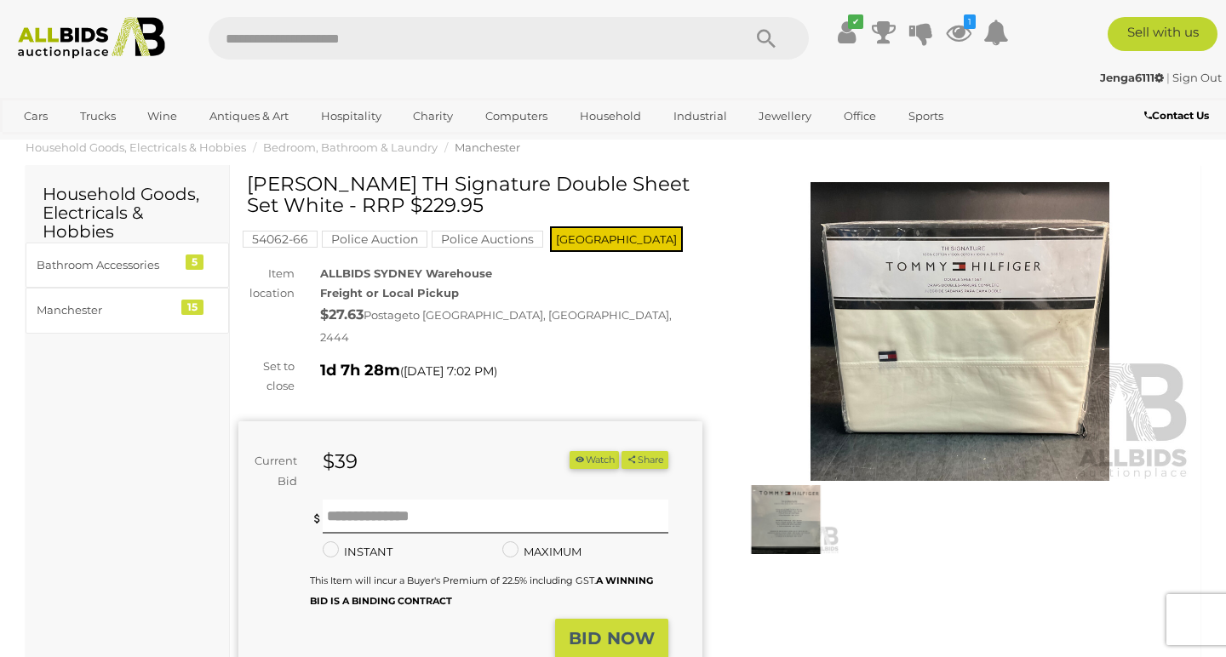
scroll to position [9, 0]
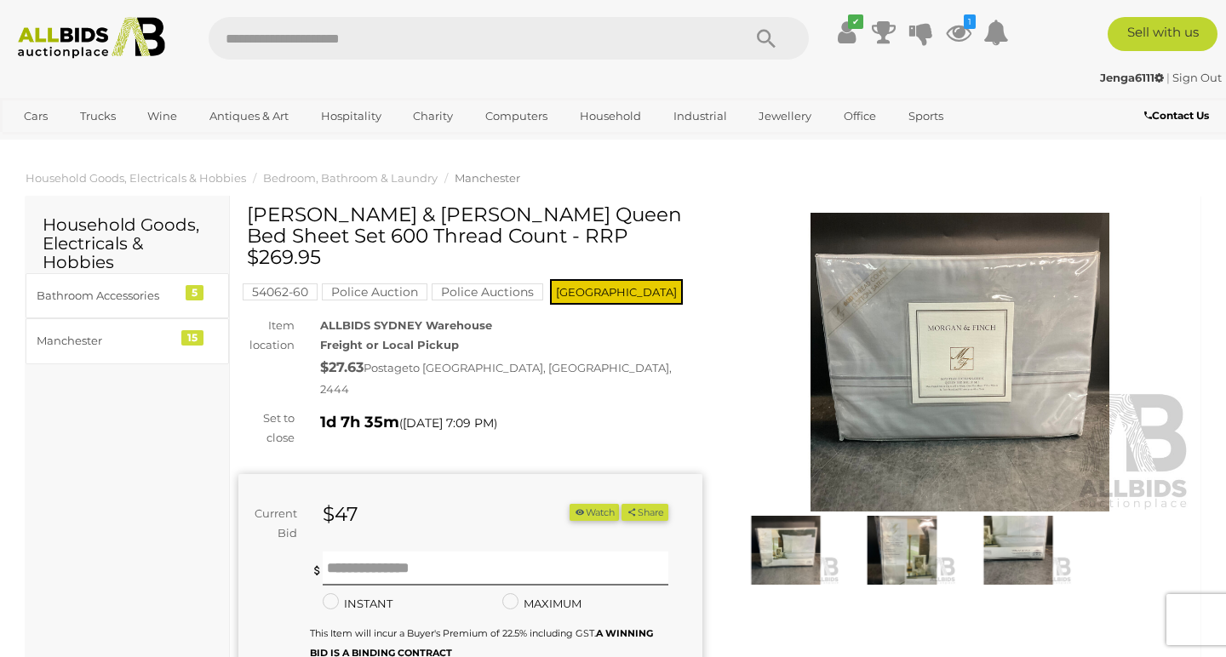
click at [786, 568] on img at bounding box center [785, 550] width 107 height 69
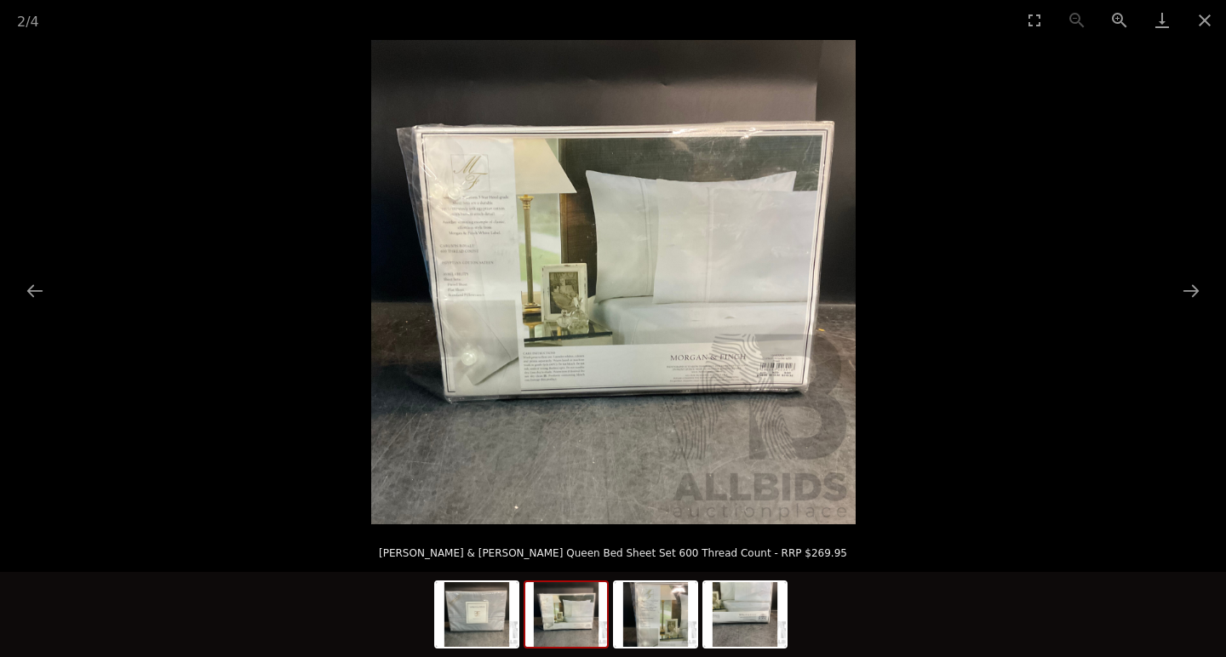
click at [953, 346] on picture at bounding box center [613, 282] width 1226 height 484
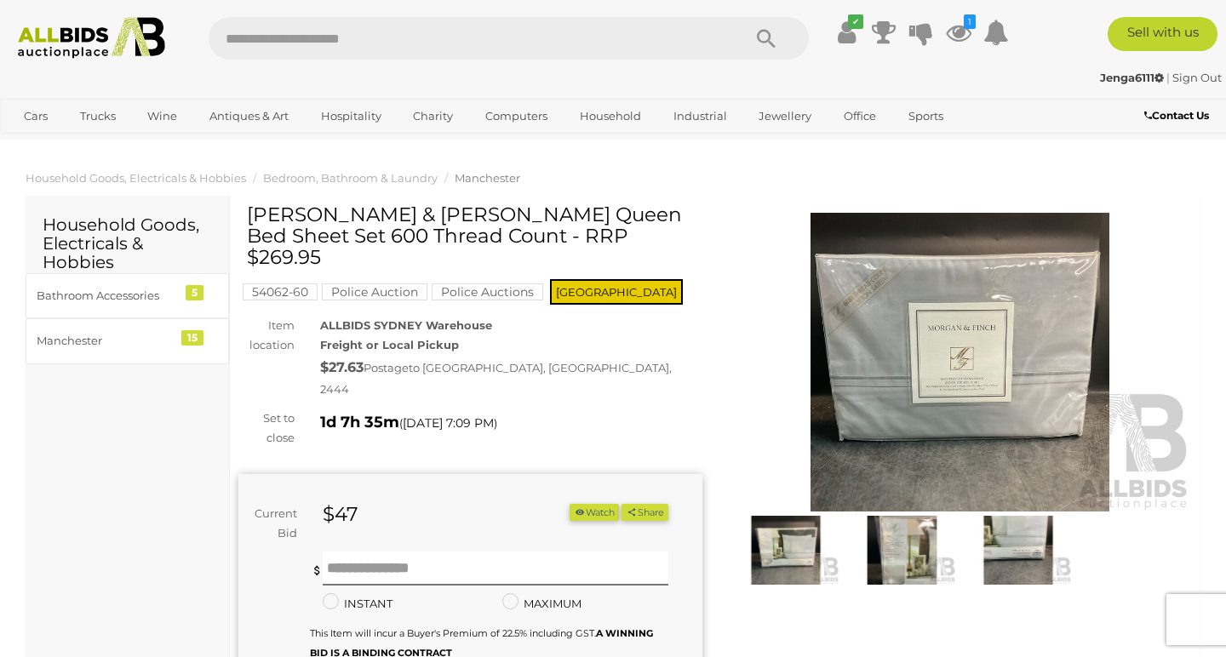
click at [935, 528] on img at bounding box center [901, 550] width 107 height 69
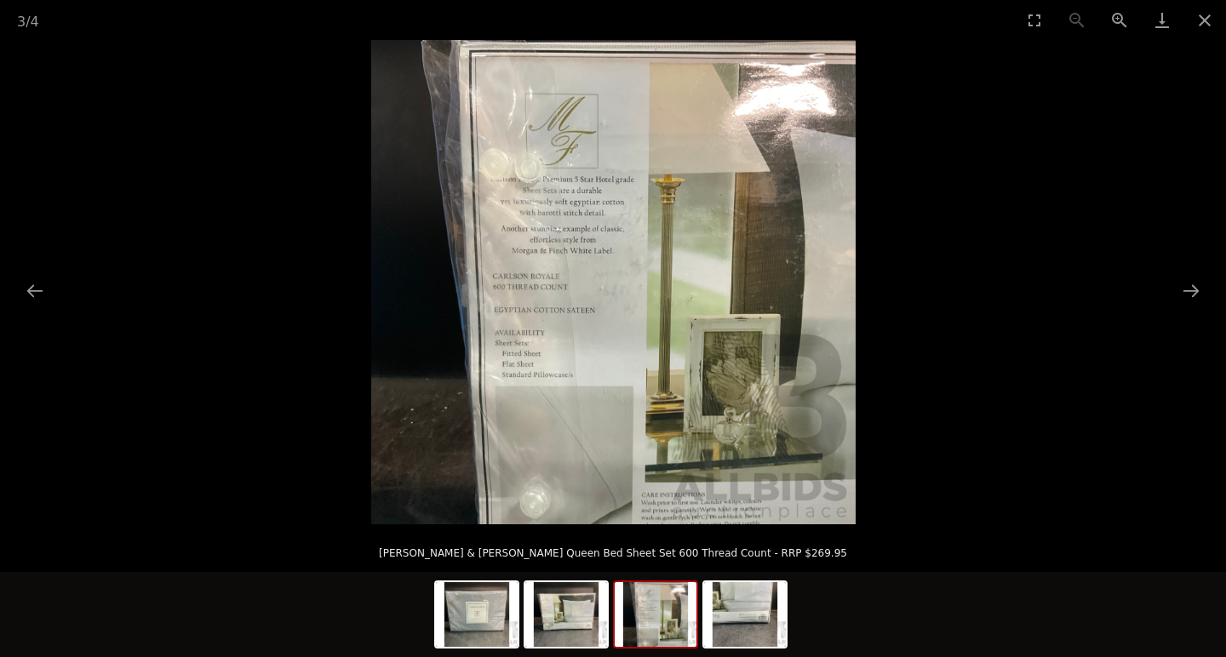
click at [988, 391] on picture at bounding box center [613, 282] width 1226 height 484
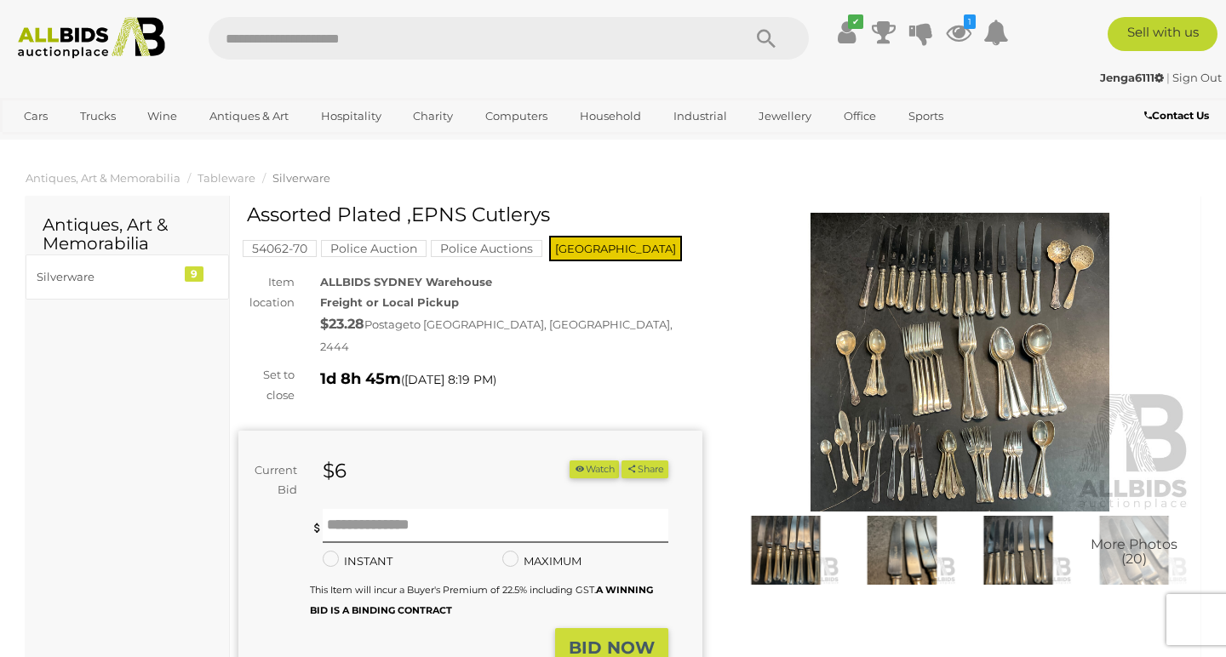
click at [802, 551] on img at bounding box center [785, 550] width 107 height 69
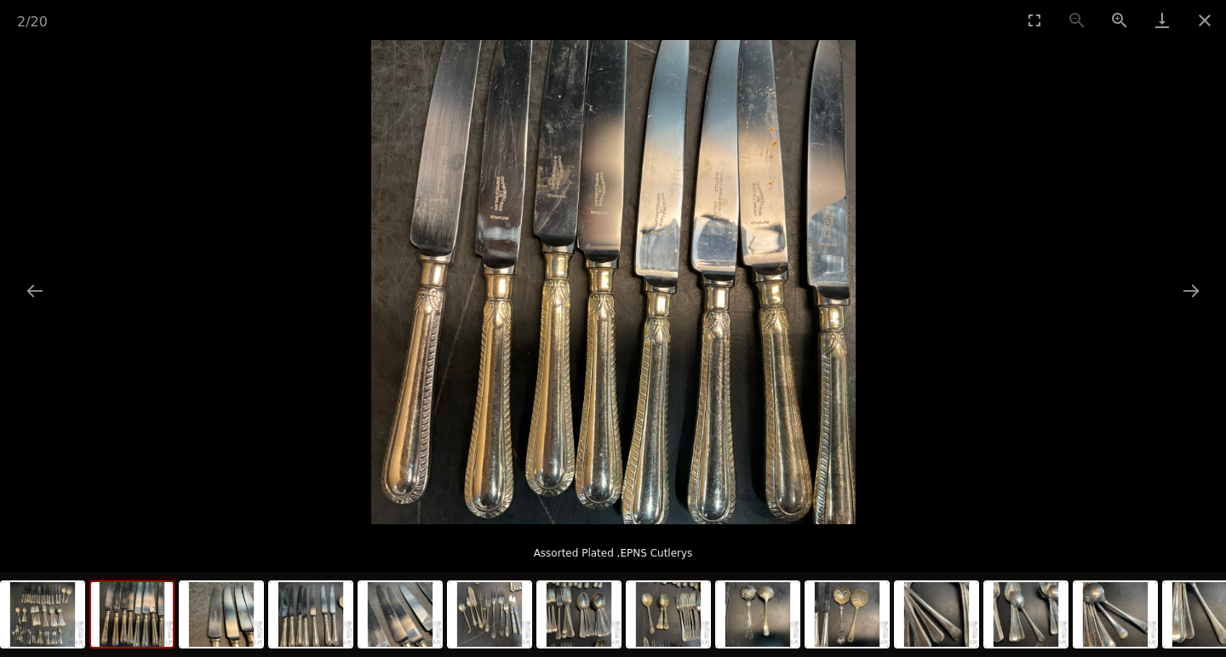
click at [166, 609] on img at bounding box center [132, 614] width 82 height 65
click at [304, 633] on img at bounding box center [311, 614] width 82 height 65
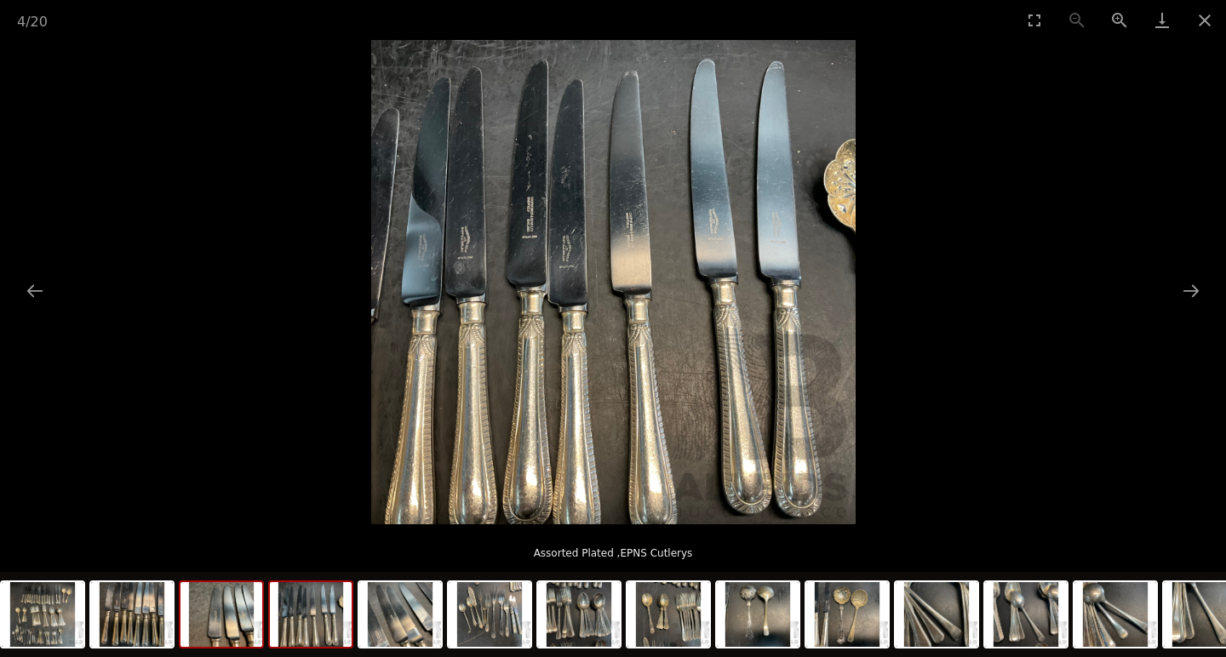
click at [209, 622] on img at bounding box center [221, 614] width 82 height 65
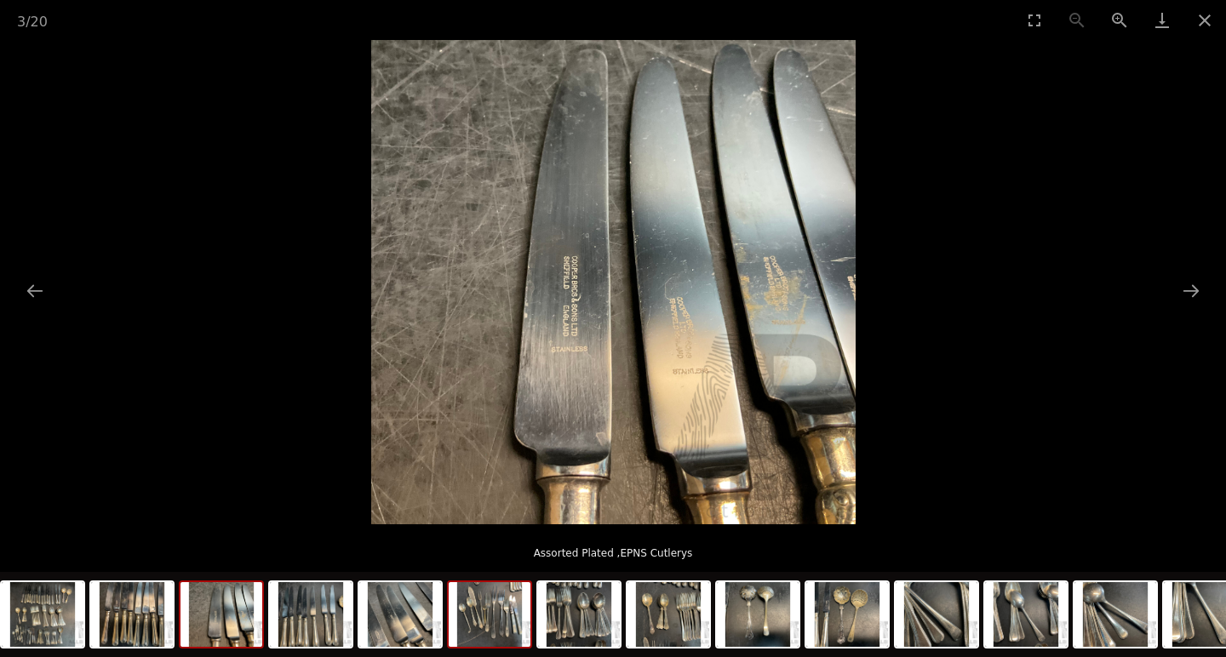
click at [474, 644] on img at bounding box center [490, 614] width 82 height 65
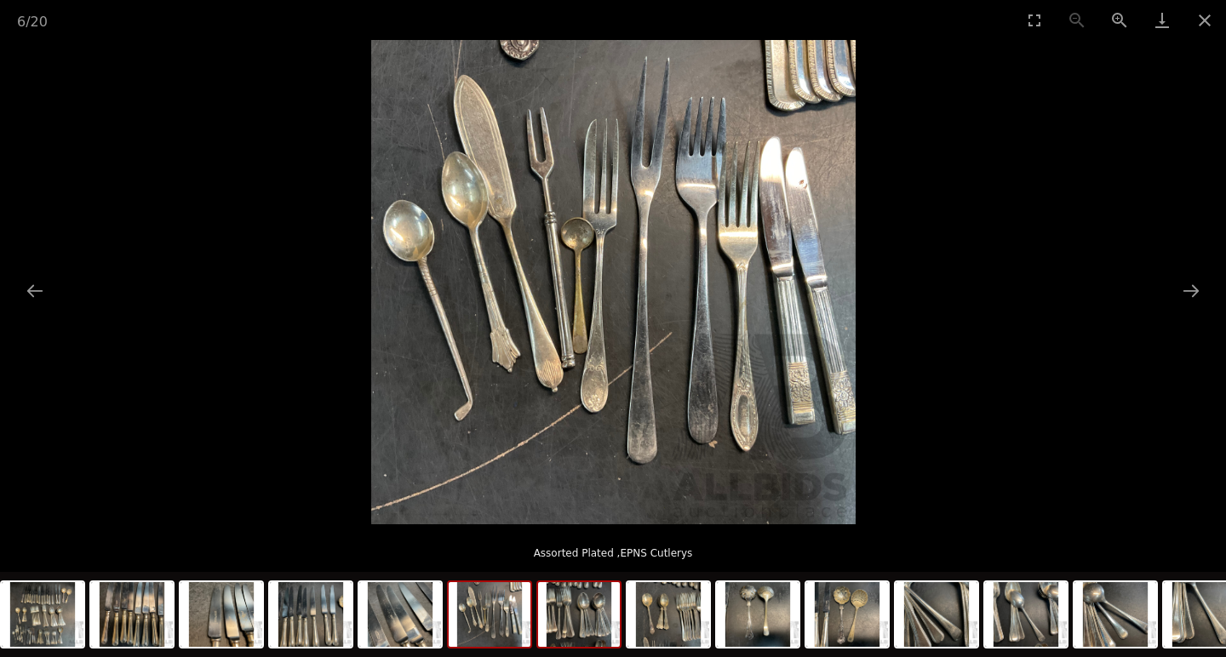
click at [572, 616] on img at bounding box center [579, 614] width 82 height 65
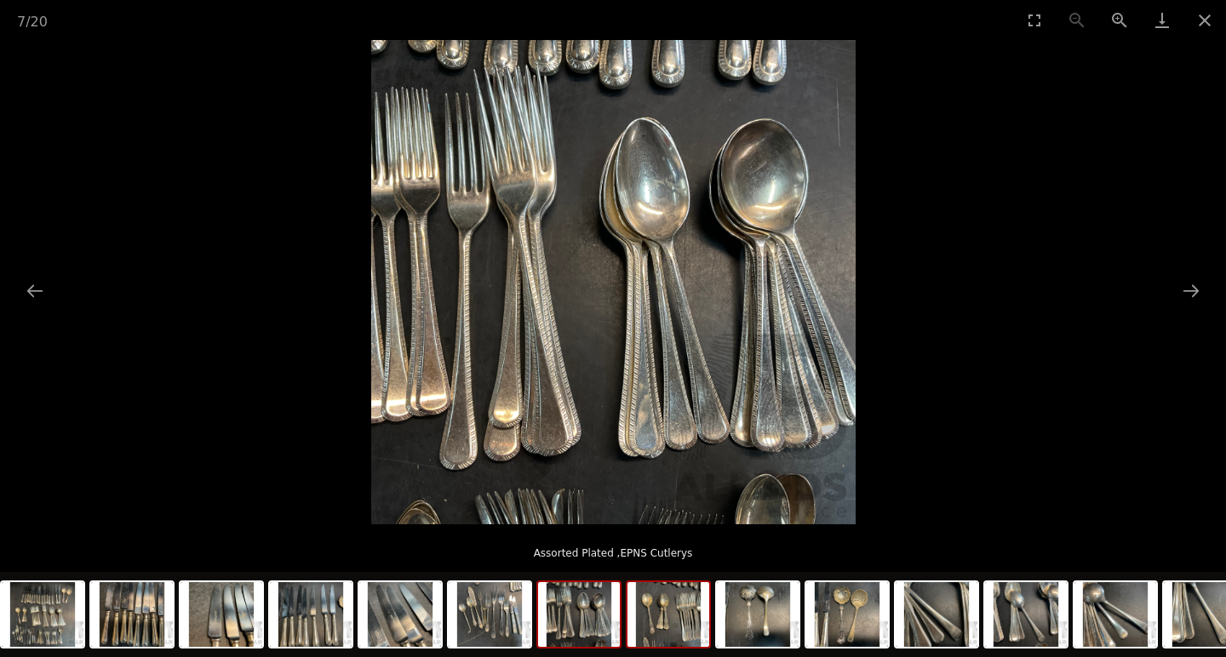
click at [657, 601] on img at bounding box center [668, 614] width 82 height 65
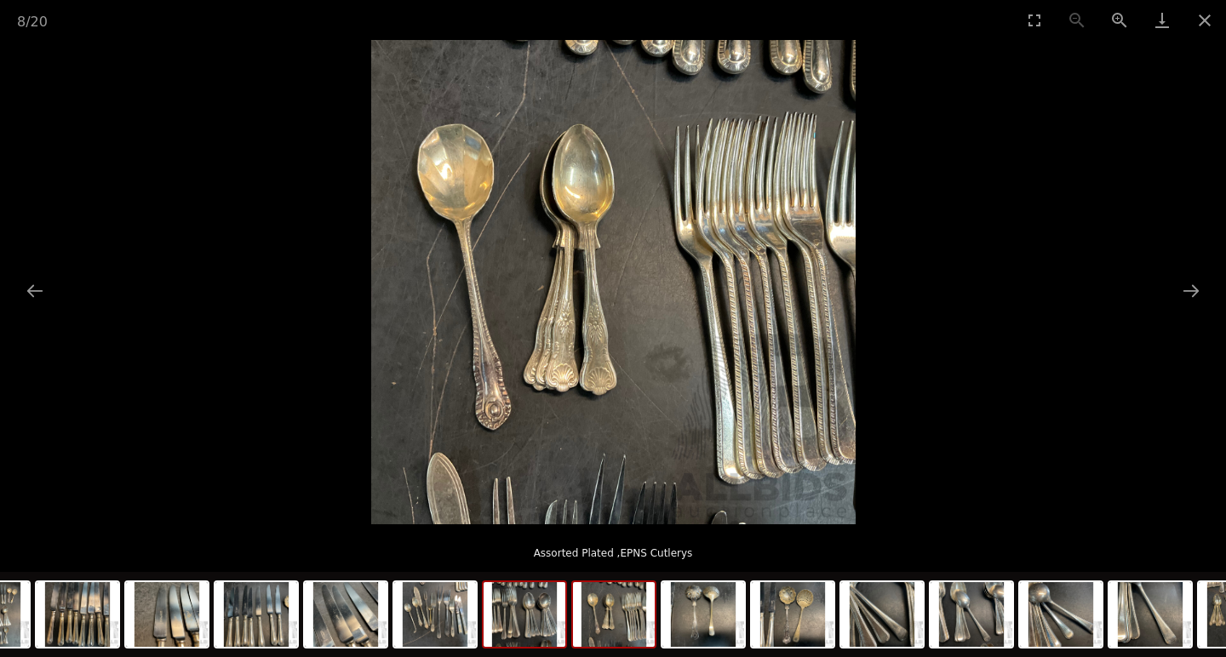
click at [531, 612] on img at bounding box center [524, 614] width 82 height 65
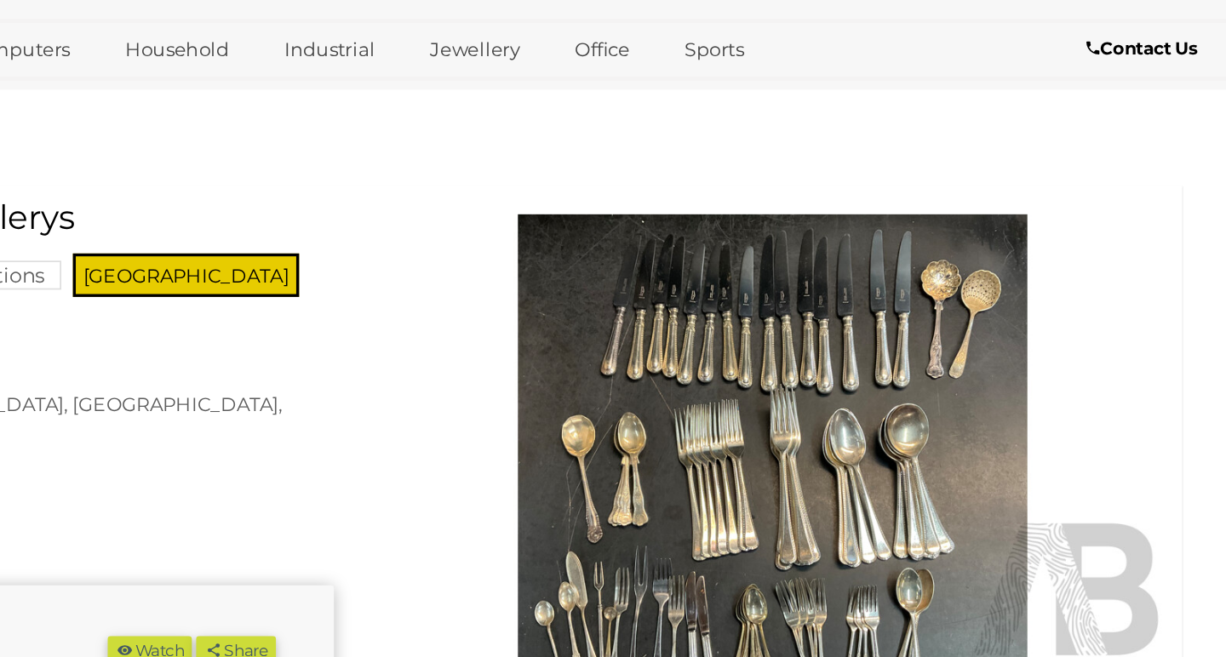
scroll to position [0, 3]
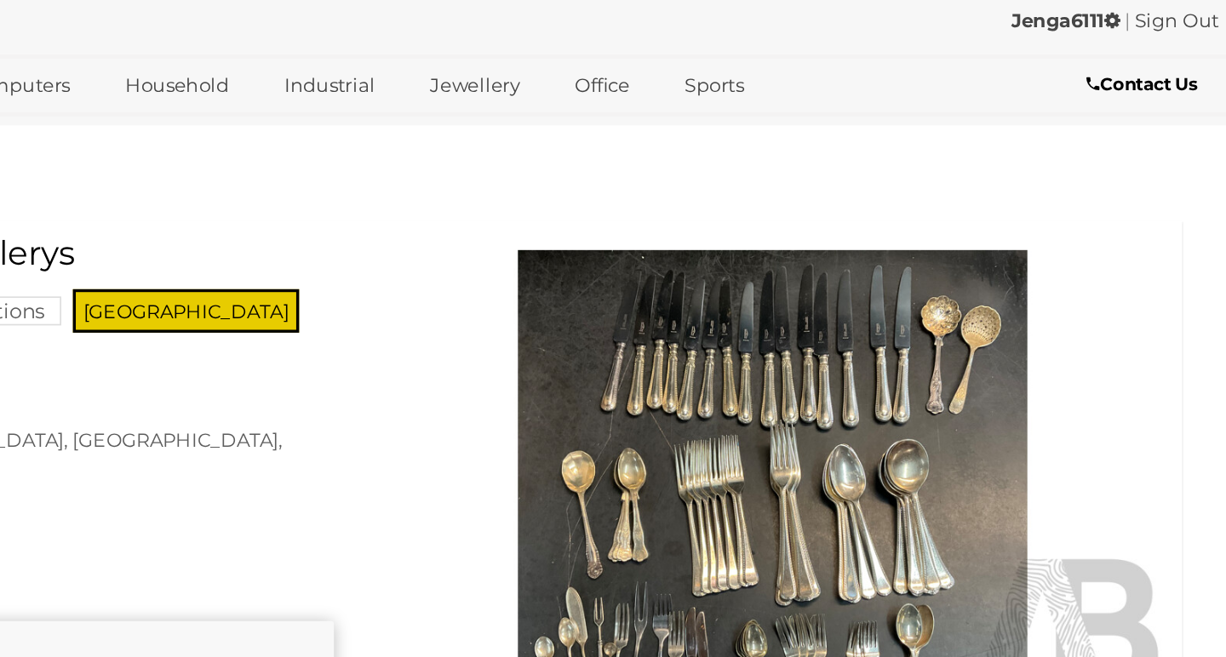
click at [728, 213] on img at bounding box center [960, 362] width 464 height 299
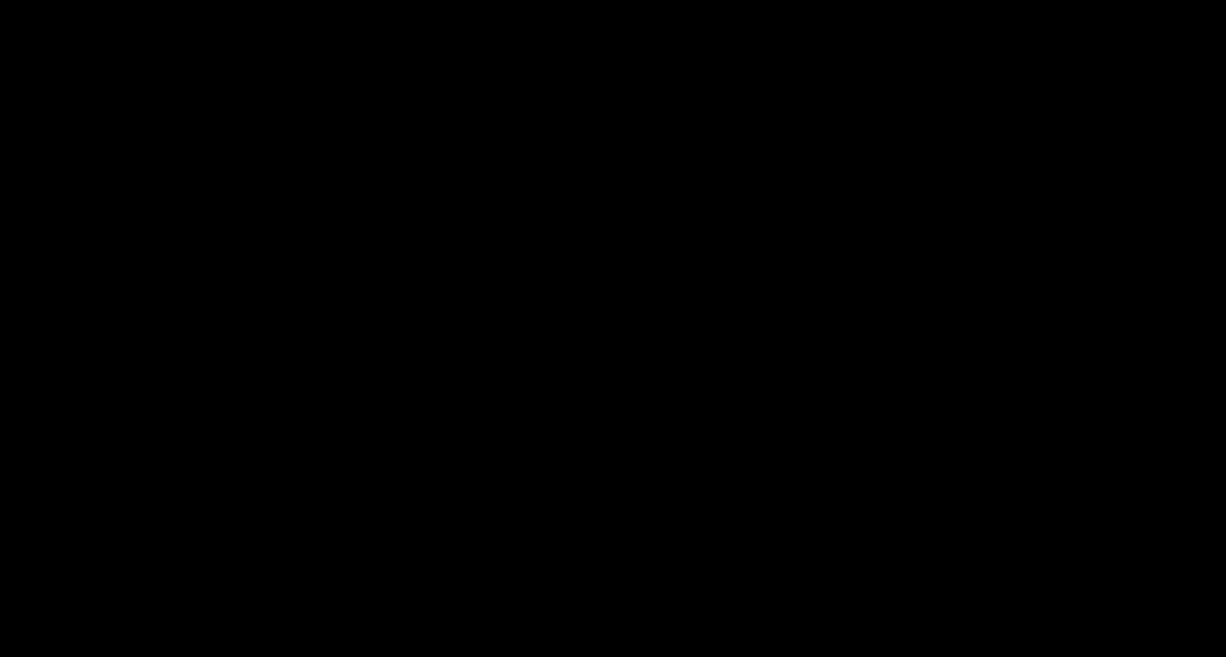
scroll to position [0, 0]
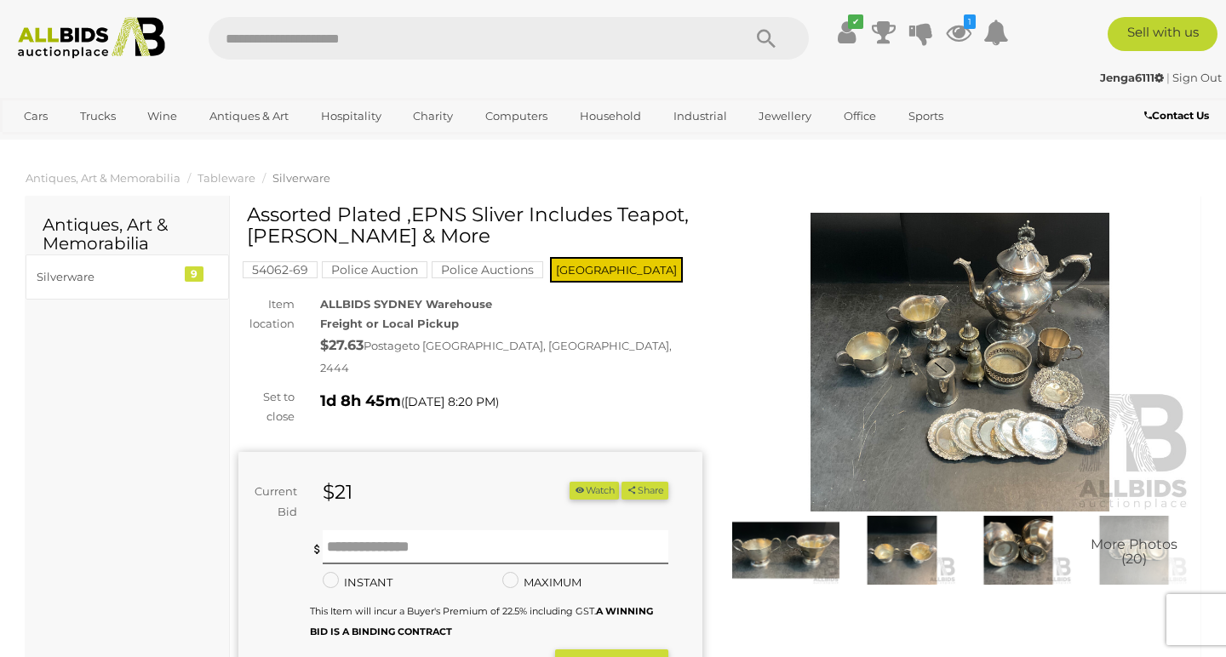
click at [925, 357] on img at bounding box center [960, 362] width 464 height 299
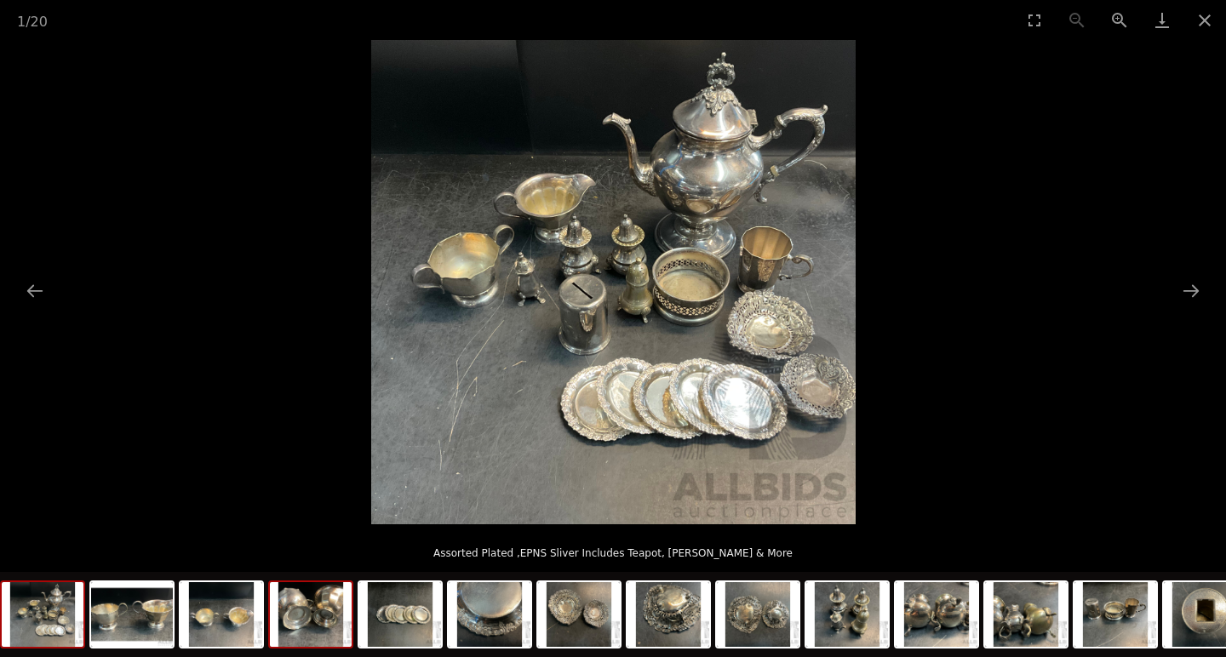
click at [298, 630] on img at bounding box center [311, 614] width 82 height 65
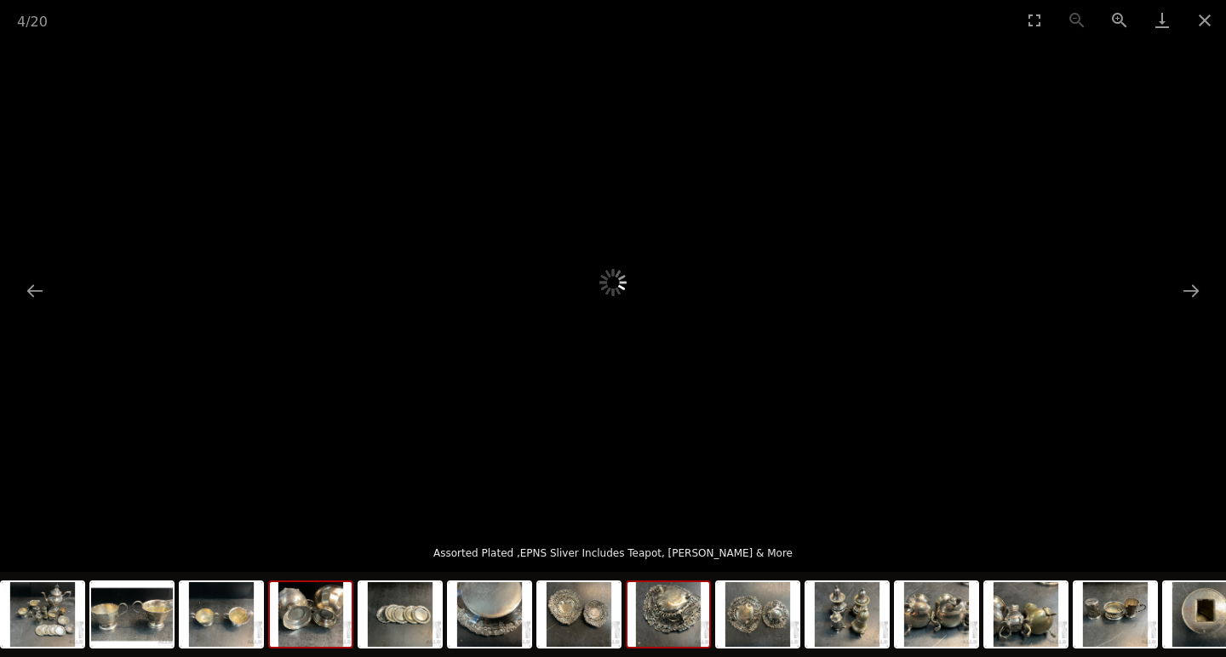
click at [677, 611] on img at bounding box center [668, 614] width 82 height 65
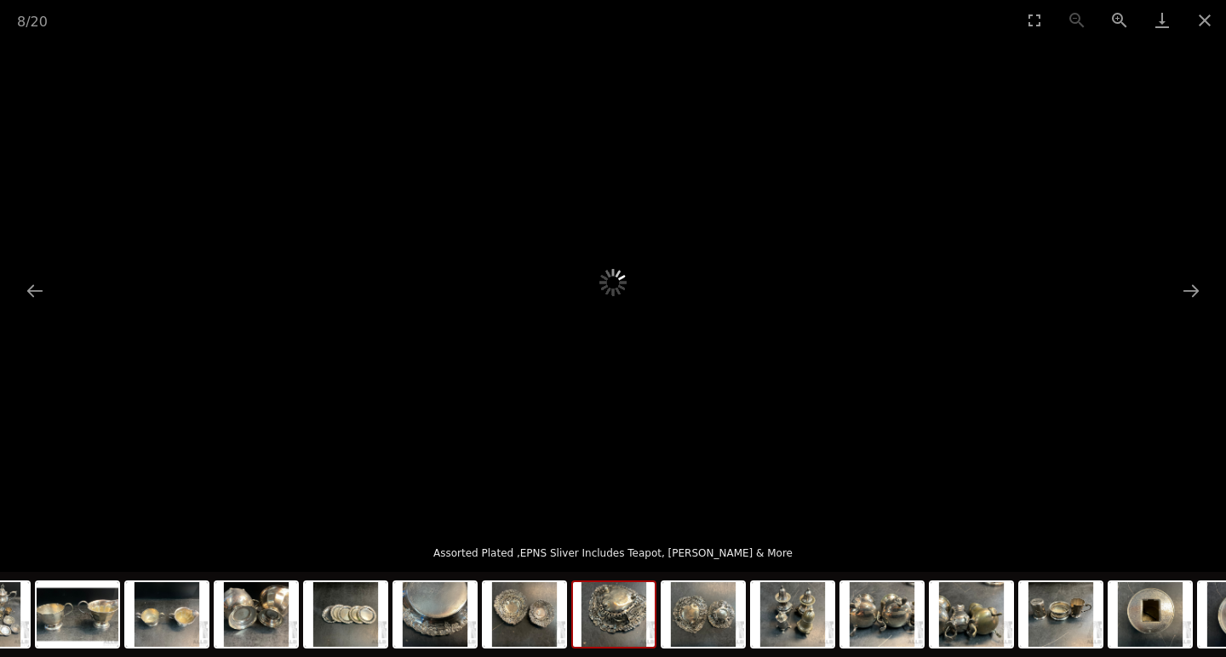
click at [677, 611] on img at bounding box center [703, 614] width 82 height 65
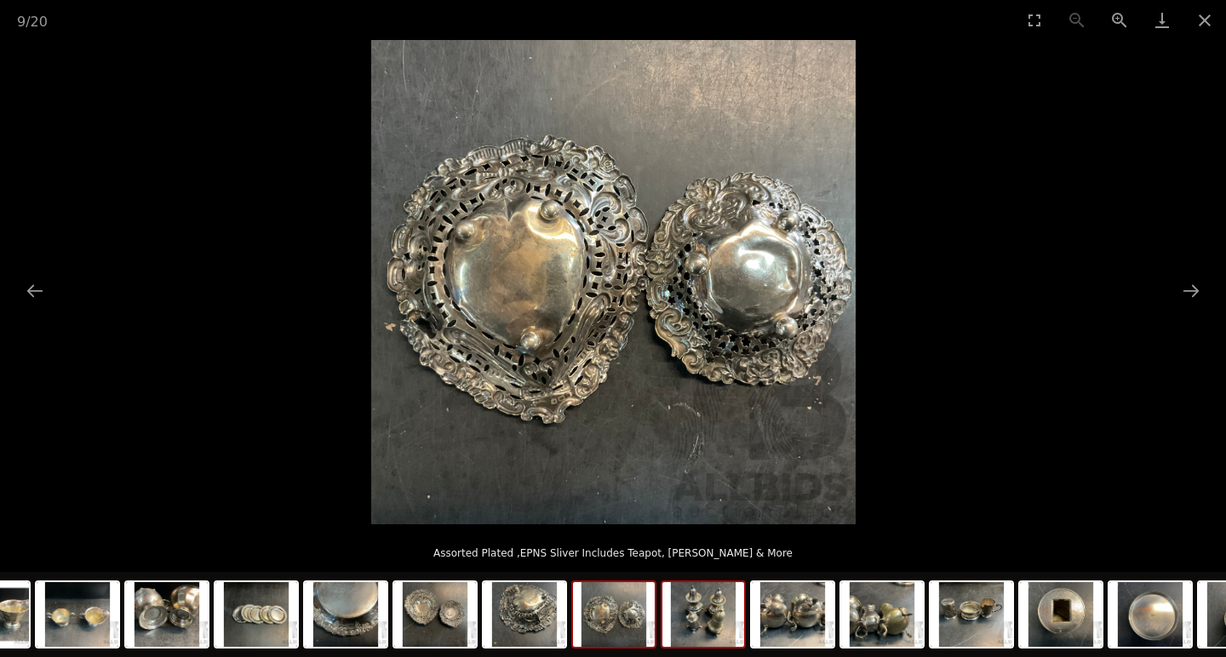
click at [707, 610] on img at bounding box center [703, 614] width 82 height 65
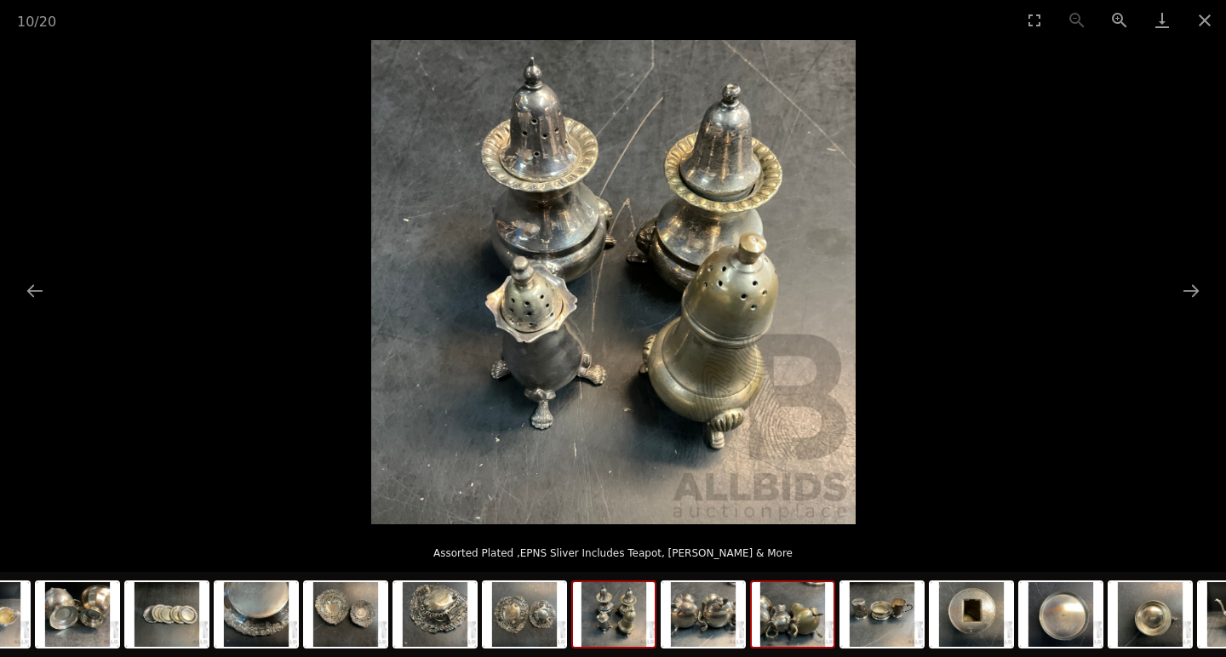
click at [774, 586] on img at bounding box center [792, 614] width 82 height 65
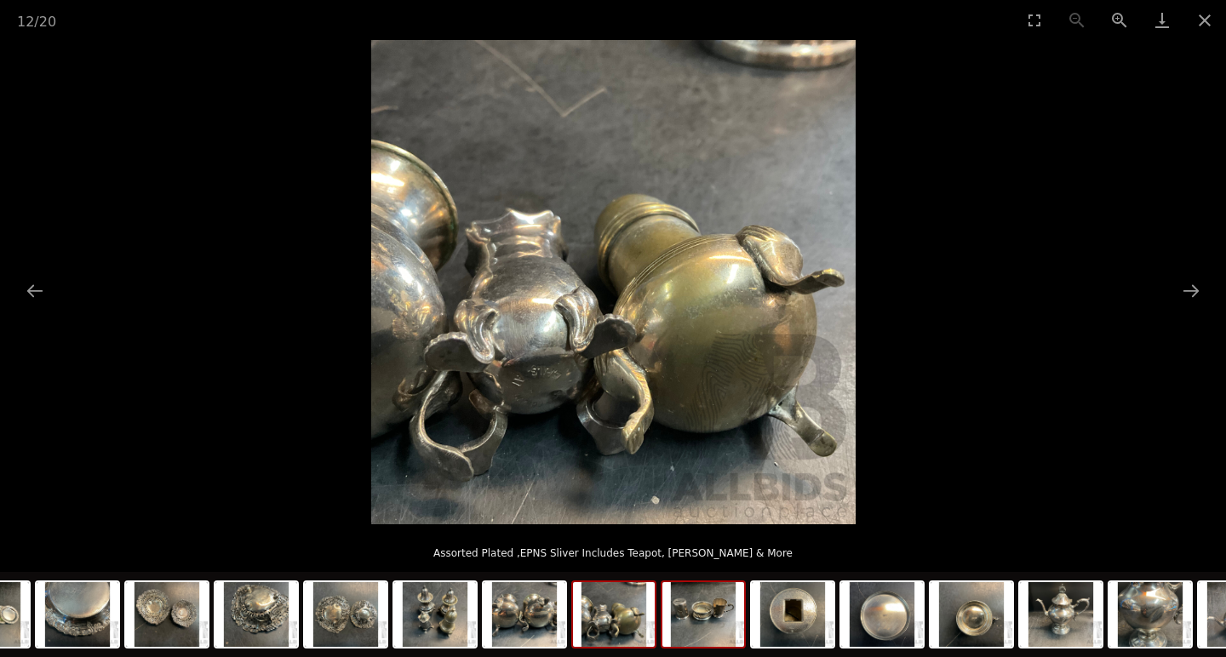
click at [715, 605] on img at bounding box center [703, 614] width 82 height 65
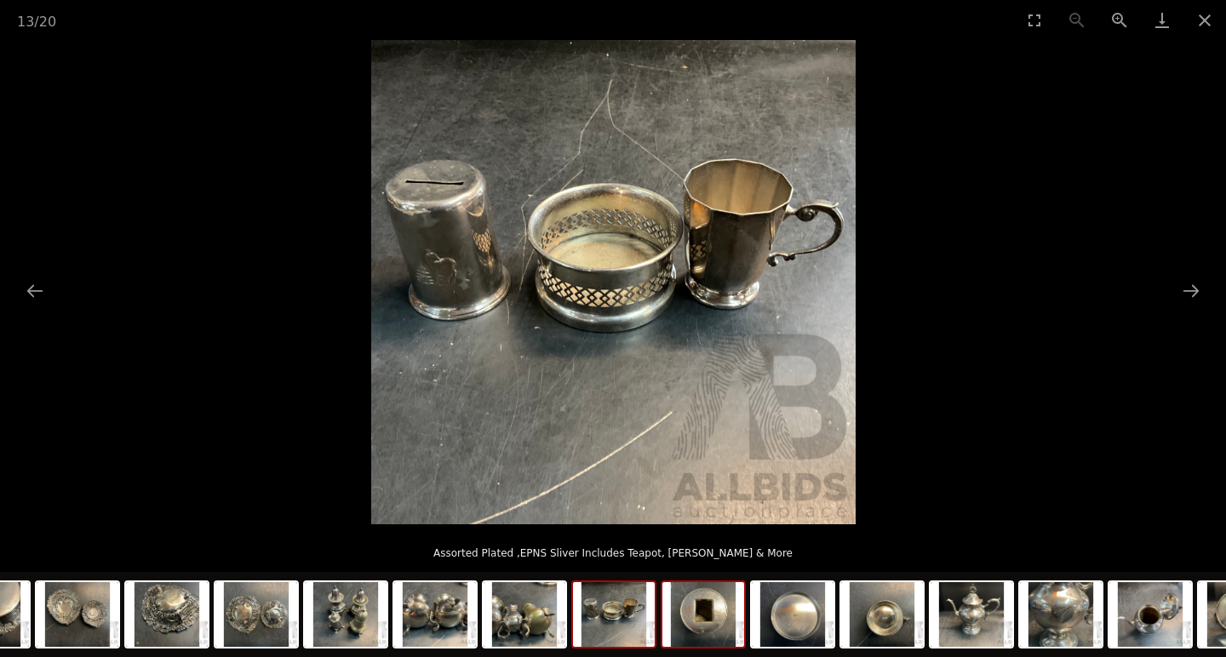
click at [723, 620] on img at bounding box center [703, 614] width 82 height 65
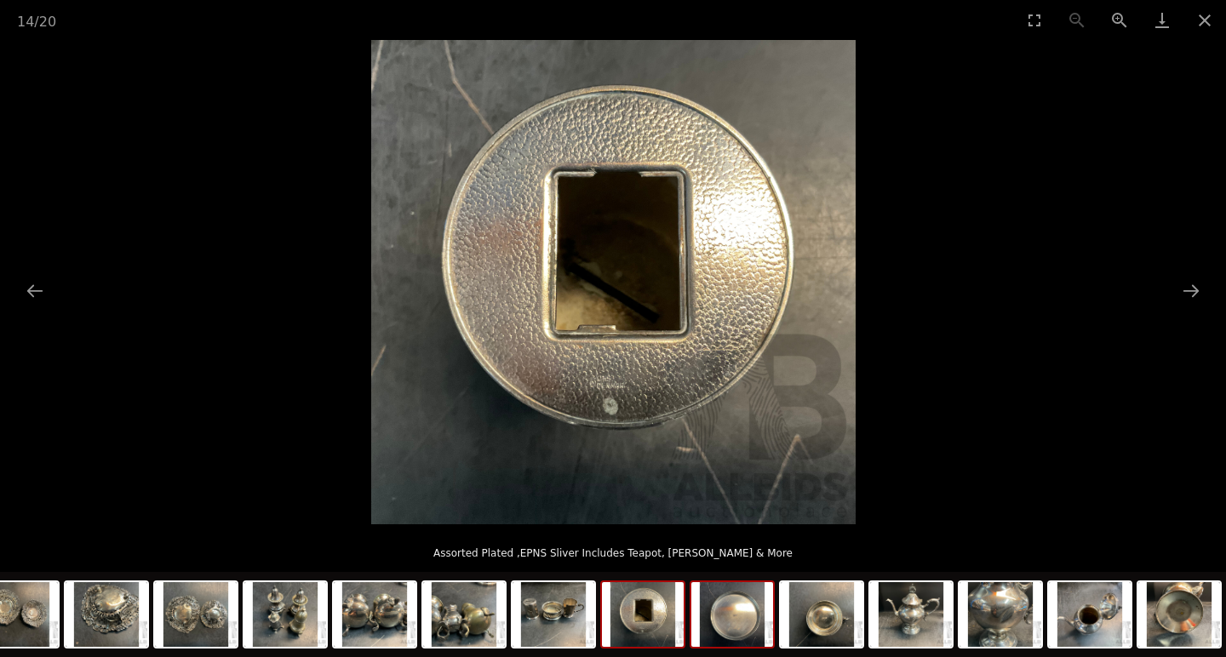
click at [757, 620] on img at bounding box center [732, 614] width 82 height 65
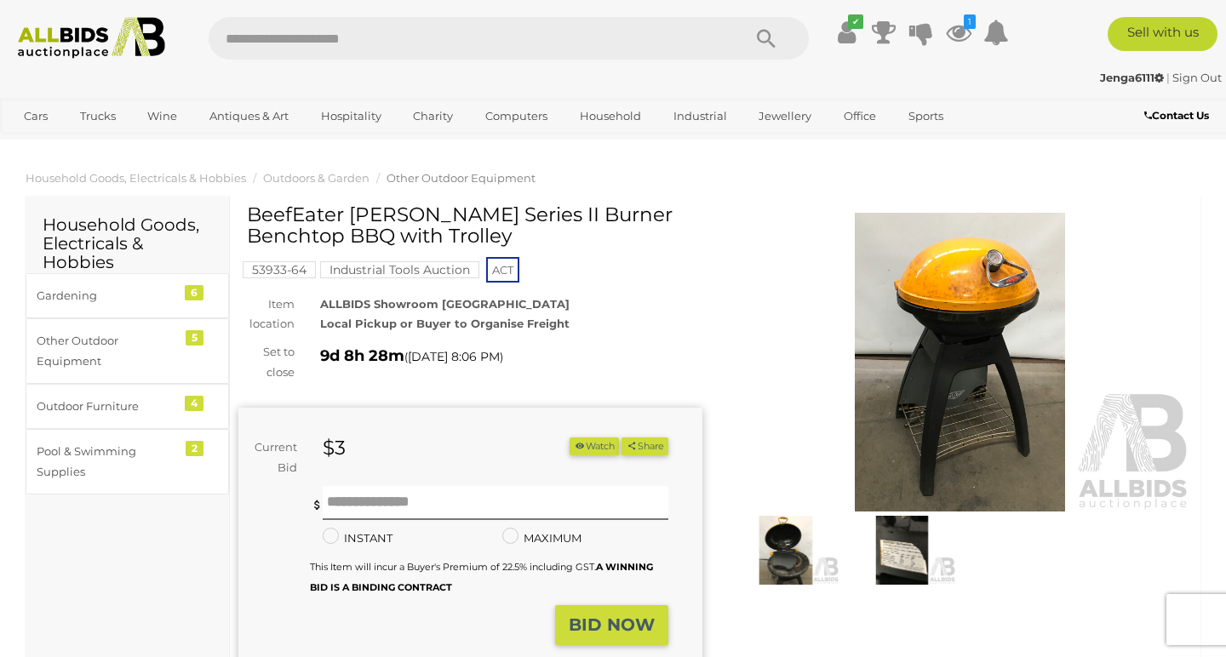
click at [763, 561] on img at bounding box center [785, 550] width 107 height 69
